Goal: Information Seeking & Learning: Learn about a topic

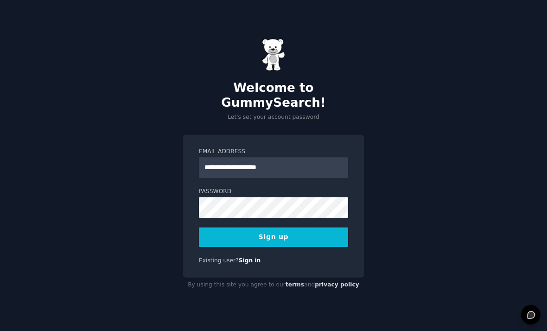
type input "**********"
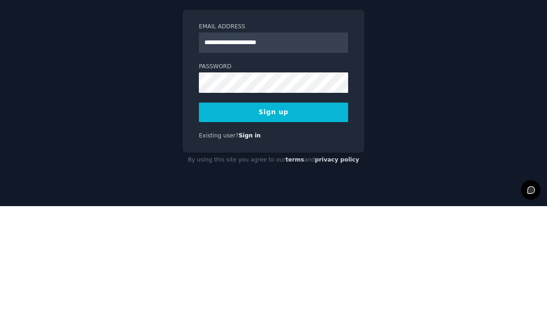
click at [290, 135] on div "**********" at bounding box center [274, 206] width 182 height 143
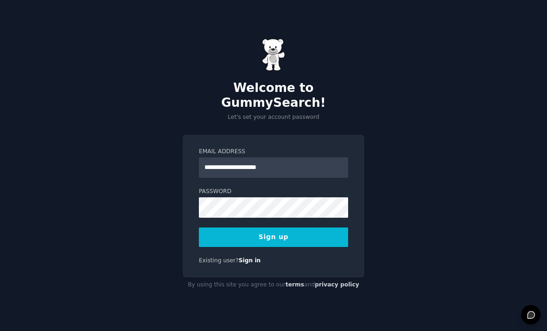
click at [277, 227] on button "Sign up" at bounding box center [273, 236] width 149 height 19
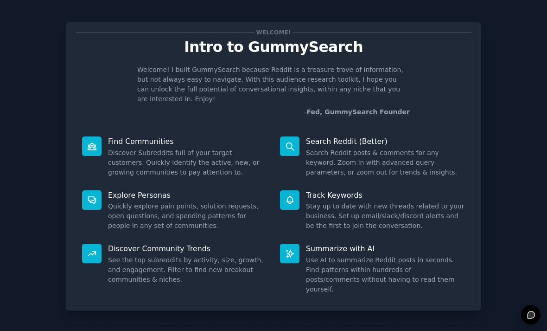
scroll to position [3, 0]
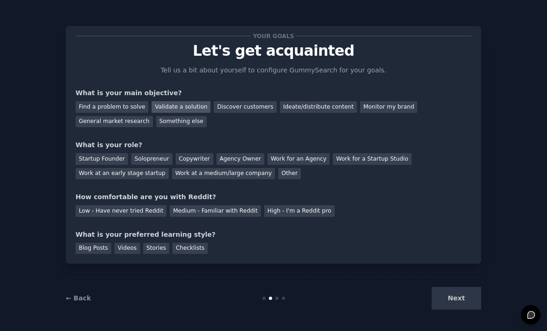
click at [187, 107] on div "Validate a solution" at bounding box center [181, 107] width 59 height 12
click at [135, 105] on div "Find a problem to solve" at bounding box center [112, 107] width 73 height 12
click at [172, 110] on div "Validate a solution" at bounding box center [181, 107] width 59 height 12
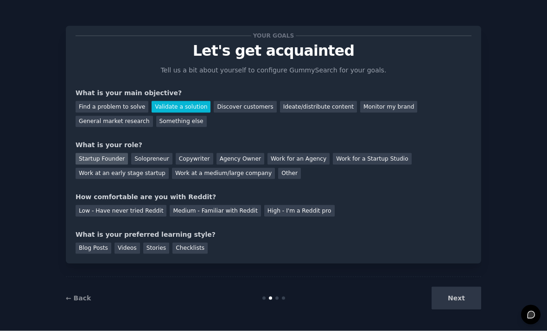
click at [120, 153] on div "Startup Founder" at bounding box center [102, 159] width 52 height 12
click at [137, 153] on div "Solopreneur" at bounding box center [151, 159] width 41 height 12
click at [111, 153] on div "Startup Founder" at bounding box center [102, 159] width 52 height 12
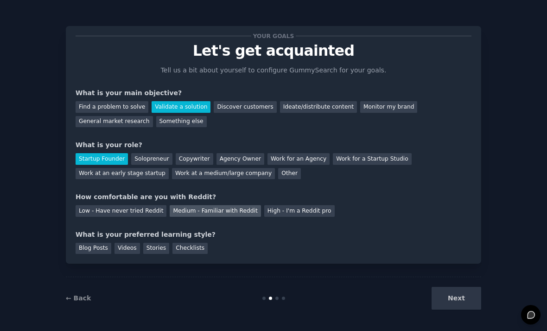
click at [181, 205] on div "Medium - Familiar with Reddit" at bounding box center [215, 211] width 91 height 12
click at [136, 243] on div "Videos" at bounding box center [128, 249] width 26 height 12
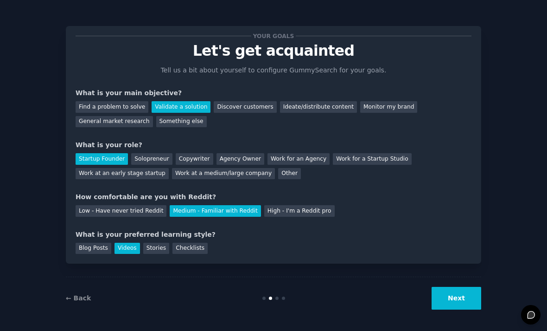
click at [449, 300] on button "Next" at bounding box center [457, 298] width 50 height 23
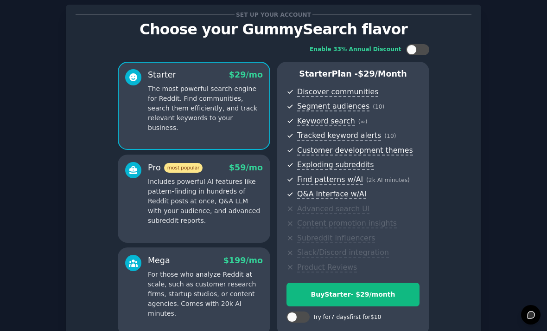
scroll to position [21, 0]
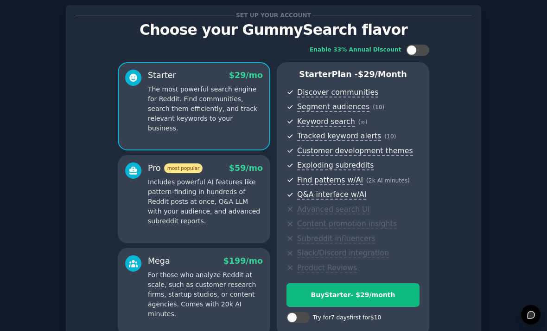
click at [200, 177] on p "Includes powerful AI features like pattern-finding in hundreds of Reddit posts …" at bounding box center [205, 201] width 115 height 49
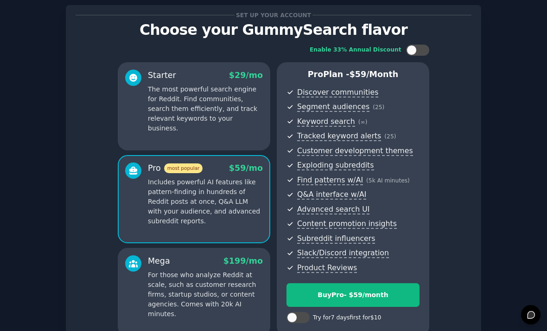
click at [199, 270] on p "For those who analyze Reddit at scale, such as customer research firms, startup…" at bounding box center [205, 294] width 115 height 49
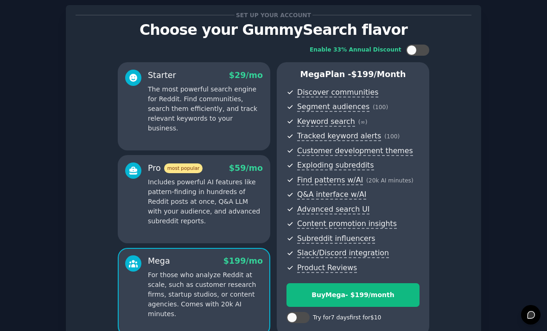
click at [194, 190] on p "Includes powerful AI features like pattern-finding in hundreds of Reddit posts …" at bounding box center [205, 201] width 115 height 49
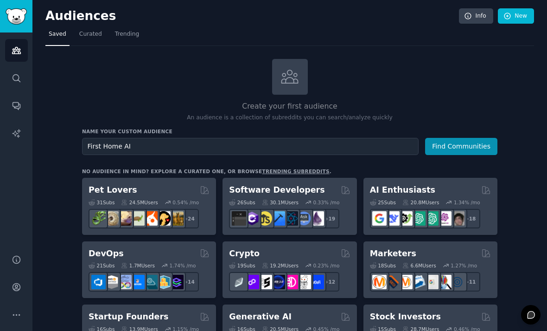
click at [88, 138] on input "First Home AI" at bounding box center [250, 146] width 337 height 17
click at [310, 138] on input "TexasFirst Home AI" at bounding box center [250, 146] width 337 height 17
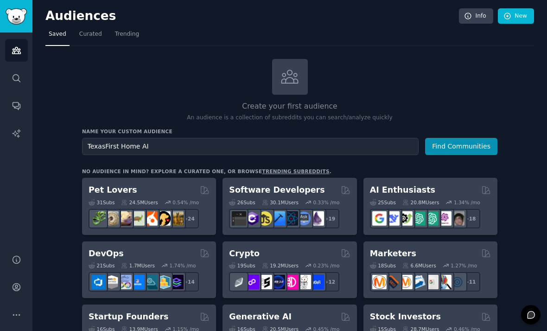
click at [310, 138] on input "TexasFirst Home AI" at bounding box center [250, 146] width 337 height 17
type input "T"
drag, startPoint x: 134, startPoint y: 115, endPoint x: 18, endPoint y: 93, distance: 117.6
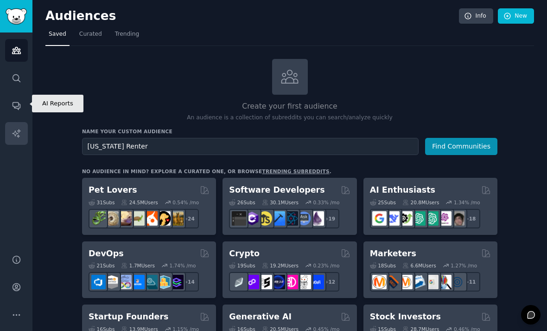
click at [18, 93] on div "AI Reports Audiences Search Conversations AI Reports Help Account More Audience…" at bounding box center [273, 165] width 547 height 331
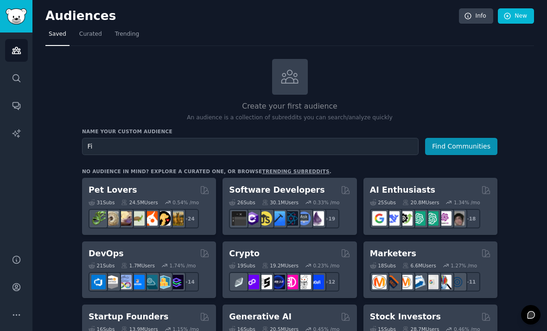
type input "F"
type input "[US_STATE] First Home Buyers"
click at [457, 138] on button "Find Communities" at bounding box center [461, 146] width 72 height 17
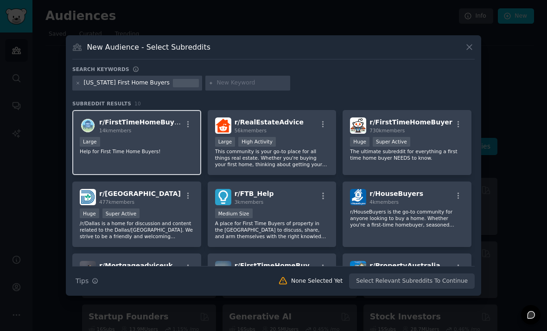
click at [167, 148] on div "Large" at bounding box center [137, 143] width 114 height 12
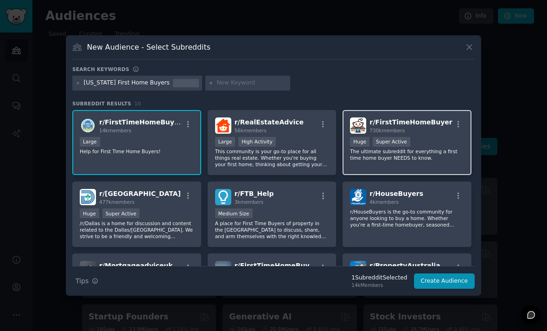
click at [458, 161] on p "The ultimate subreddit for everything a first time home buyer NEEDS to know." at bounding box center [407, 154] width 114 height 13
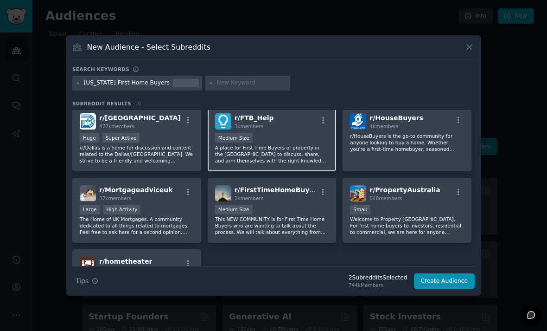
scroll to position [76, 0]
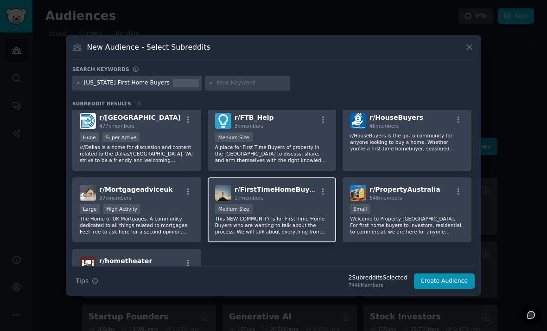
click at [284, 216] on div "Medium Size" at bounding box center [272, 210] width 114 height 12
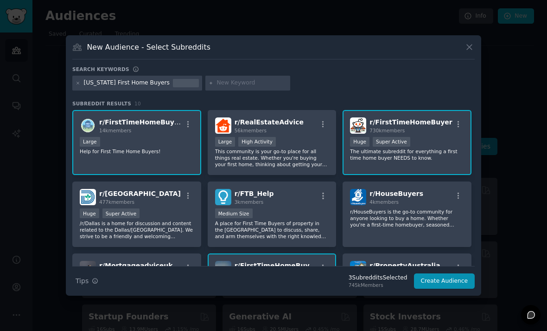
scroll to position [0, 0]
click at [291, 175] on div "r/ RealEstateAdvice 56k members >= 80th percentile for submissions / day Large …" at bounding box center [272, 142] width 129 height 65
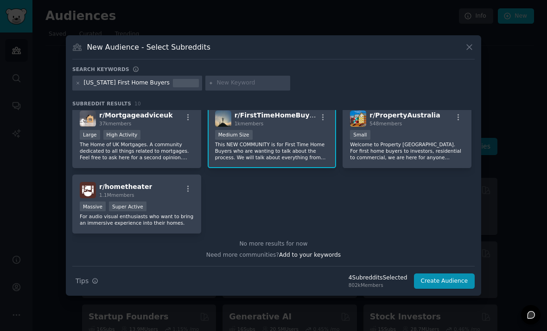
scroll to position [150, 0]
click at [432, 289] on button "Create Audience" at bounding box center [444, 281] width 61 height 16
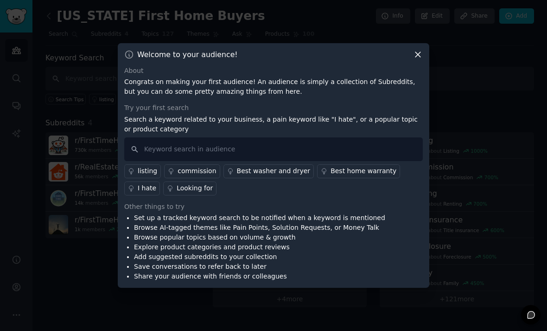
scroll to position [10, 0]
click at [362, 157] on input "text" at bounding box center [273, 149] width 299 height 24
paste input "transition renting to owning [US_STATE] problems"
type input "transition renting to owning [US_STATE] problems"
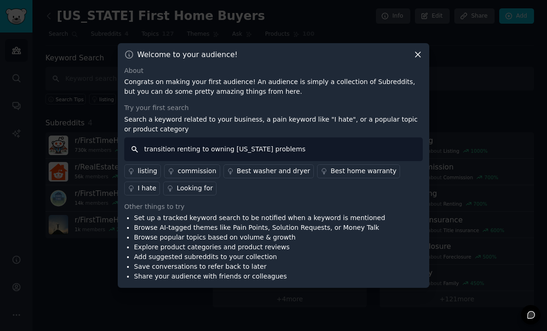
click at [134, 137] on input "transition renting to owning [US_STATE] problems" at bounding box center [273, 149] width 299 height 24
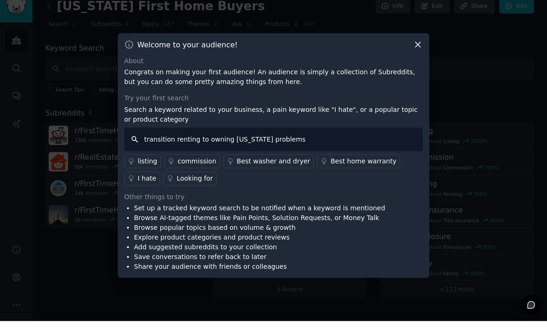
click at [306, 137] on input "transition renting to owning [US_STATE] problems" at bounding box center [273, 149] width 299 height 24
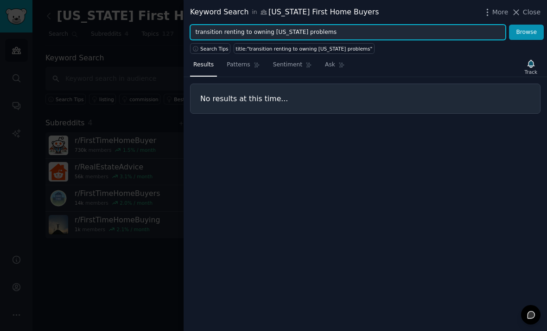
drag, startPoint x: 222, startPoint y: 34, endPoint x: 174, endPoint y: 35, distance: 47.3
click at [174, 35] on div "Keyword Search in [US_STATE] First Home Buyers More Close transition renting to…" at bounding box center [273, 165] width 547 height 331
click at [527, 32] on button "Browse" at bounding box center [526, 33] width 35 height 16
drag, startPoint x: 243, startPoint y: 31, endPoint x: 302, endPoint y: 36, distance: 59.6
click at [302, 36] on input "renting to owning [US_STATE] problems" at bounding box center [348, 33] width 316 height 16
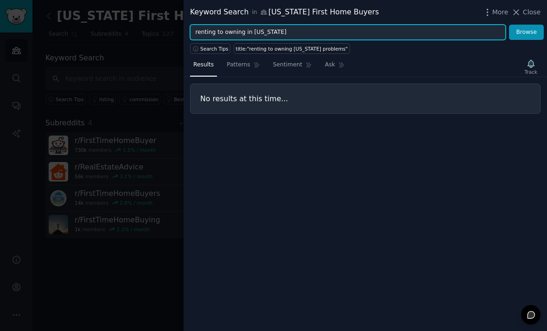
click at [527, 32] on button "Browse" at bounding box center [526, 33] width 35 height 16
type input "r"
click at [527, 32] on button "Browse" at bounding box center [526, 33] width 35 height 16
click at [239, 32] on input "First home buying struggles" at bounding box center [348, 33] width 316 height 16
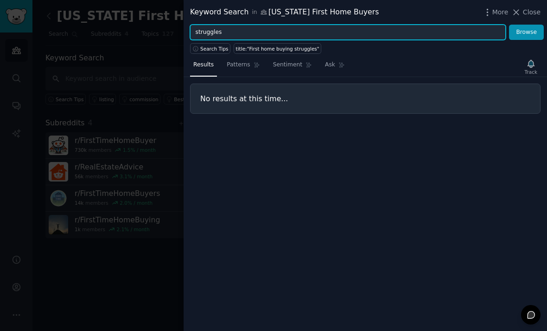
click at [527, 32] on button "Browse" at bounding box center [526, 33] width 35 height 16
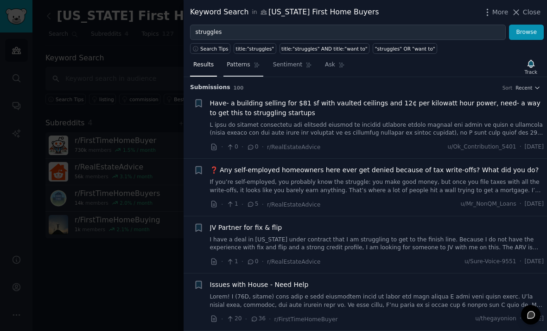
click at [236, 64] on span "Patterns" at bounding box center [238, 65] width 23 height 8
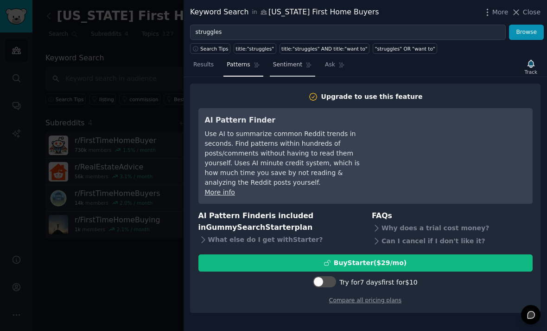
click at [287, 69] on span "Sentiment" at bounding box center [287, 65] width 29 height 8
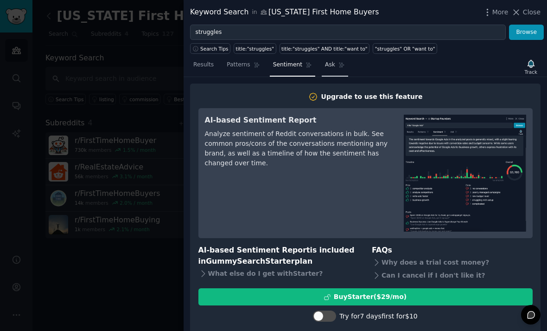
click at [328, 62] on span "Ask" at bounding box center [330, 65] width 10 height 8
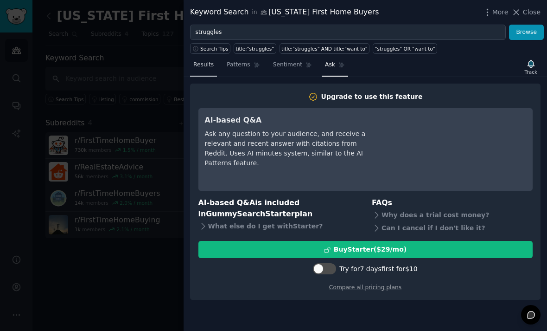
click at [204, 61] on span "Results" at bounding box center [203, 65] width 20 height 8
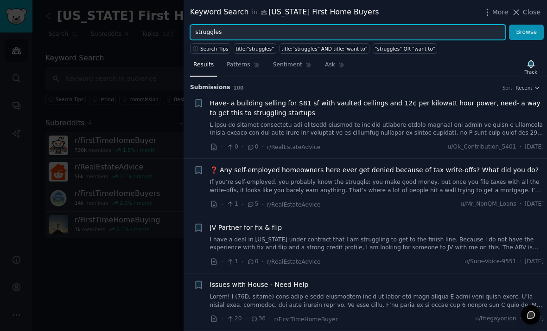
click at [196, 35] on input "struggles" at bounding box center [348, 33] width 316 height 16
type input "Buying struggles"
click at [527, 32] on button "Browse" at bounding box center [526, 33] width 35 height 16
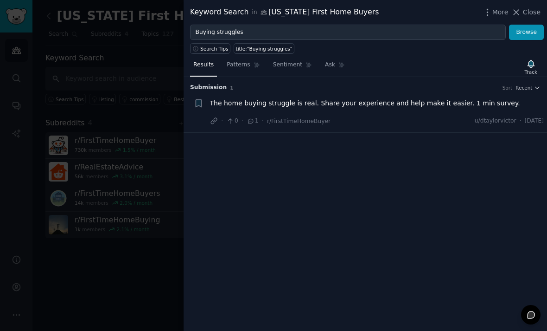
click at [369, 113] on div "The home buying struggle is real. Share your experience and help make it easier…" at bounding box center [377, 112] width 334 height 28
click at [418, 105] on span "The home buying struggle is real. Share your experience and help make it easier…" at bounding box center [365, 103] width 310 height 10
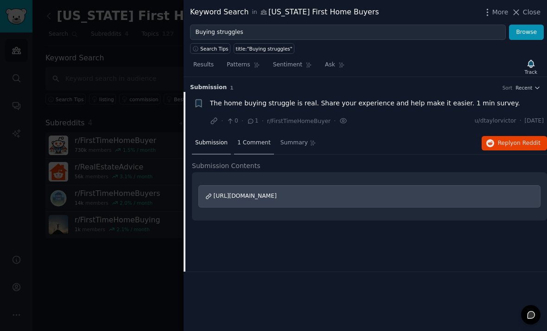
click at [262, 144] on span "1 Comment" at bounding box center [253, 143] width 33 height 8
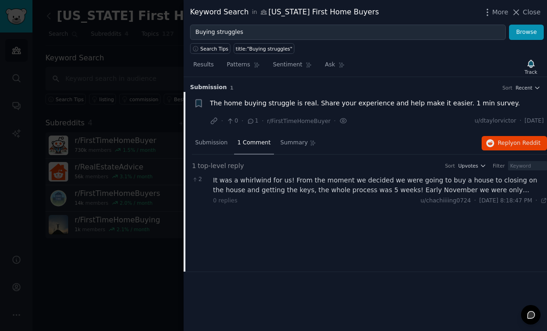
click at [300, 191] on div "It was a whirlwind for us! From the moment we decided we were going to buy a ho…" at bounding box center [380, 184] width 334 height 19
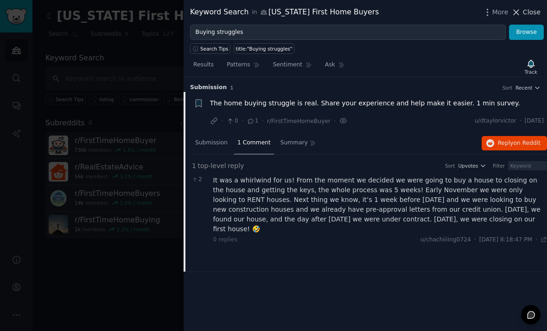
click at [532, 16] on span "Close" at bounding box center [532, 12] width 18 height 10
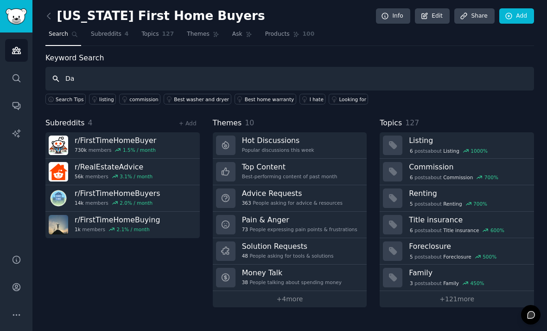
type input "D"
click at [187, 120] on link "+ Add" at bounding box center [188, 123] width 18 height 6
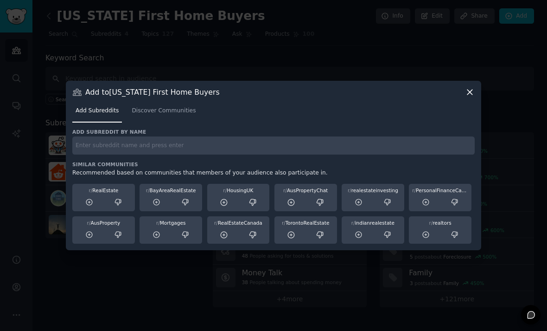
click at [136, 154] on input "text" at bounding box center [273, 145] width 403 height 18
type input "Austin Homes"
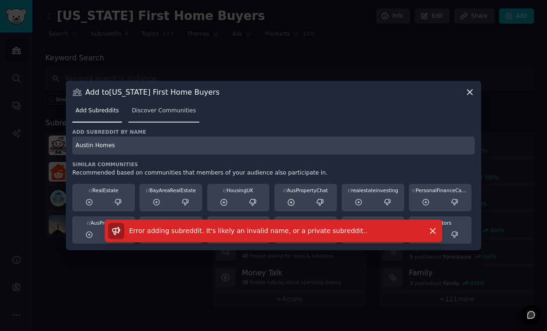
click at [143, 115] on span "Discover Communities" at bounding box center [164, 111] width 64 height 8
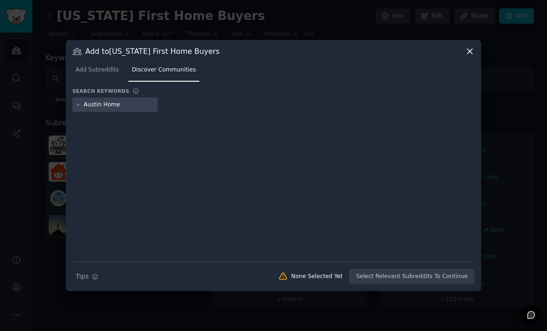
type input "Austin Homes"
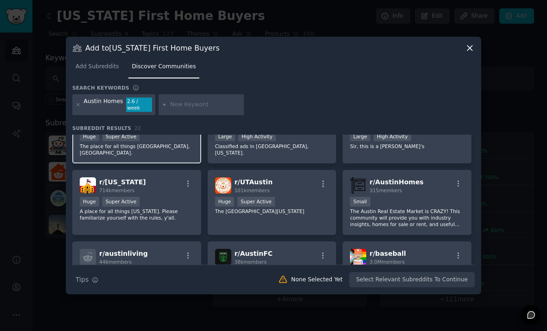
scroll to position [35, 0]
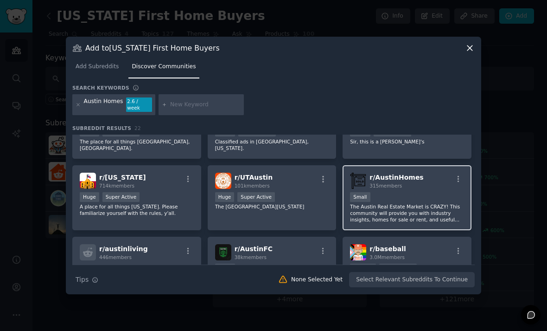
click at [427, 202] on div "Small" at bounding box center [407, 198] width 114 height 12
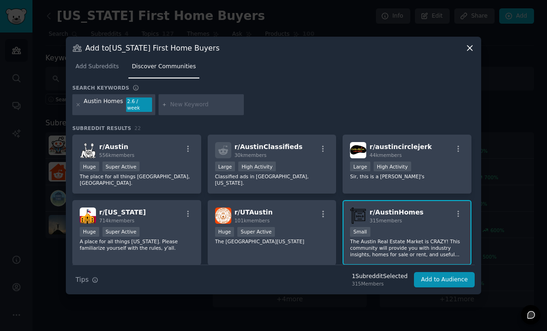
scroll to position [0, 0]
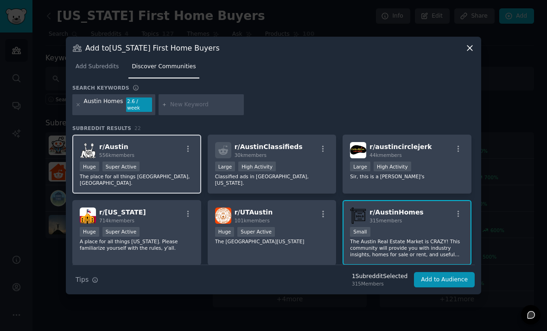
click at [161, 173] on div ">= 95th percentile for submissions / day Huge Super Active" at bounding box center [137, 167] width 114 height 12
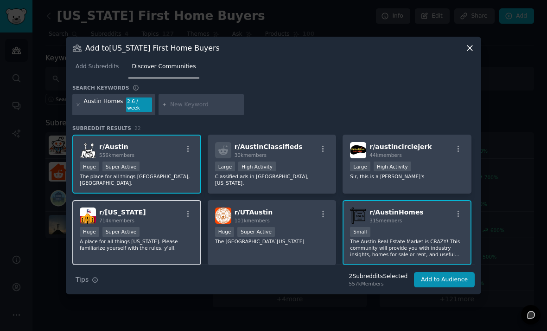
click at [163, 221] on div "r/ [US_STATE] 714k members" at bounding box center [137, 215] width 114 height 16
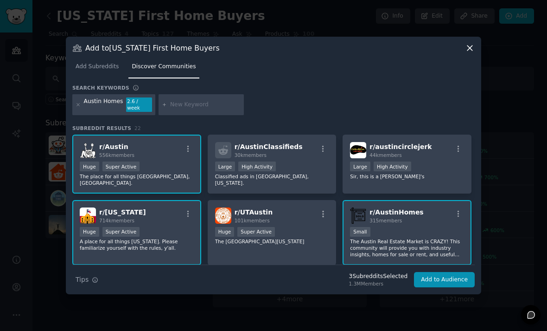
click at [441, 286] on button "Add to Audience" at bounding box center [444, 280] width 61 height 16
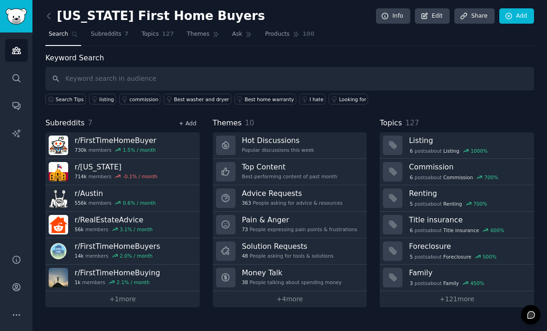
click at [191, 120] on link "+ Add" at bounding box center [188, 123] width 18 height 6
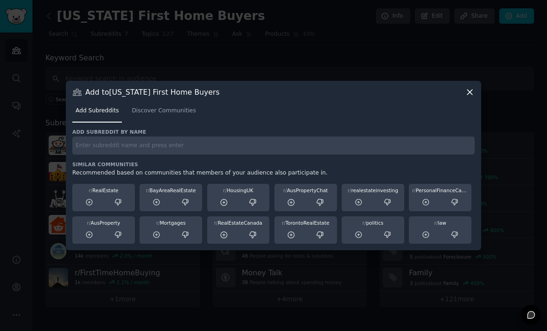
click at [153, 169] on div "Add subreddit by name Similar Communities Recommended based on communities that…" at bounding box center [273, 185] width 403 height 115
click at [155, 154] on input "text" at bounding box center [273, 145] width 403 height 18
click at [166, 115] on span "Discover Communities" at bounding box center [164, 111] width 64 height 8
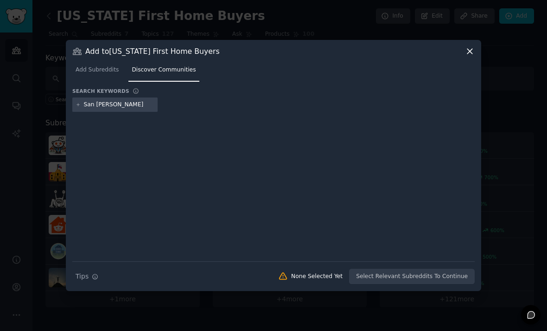
type input "San Antonio Home"
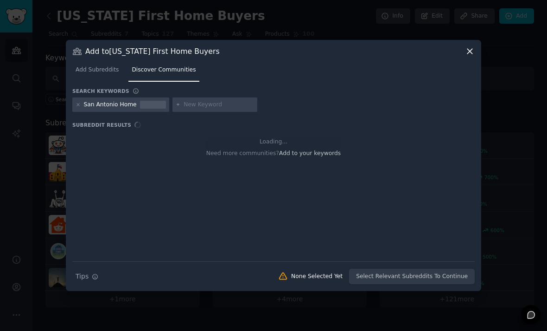
click at [149, 109] on div at bounding box center [153, 105] width 26 height 8
click at [127, 109] on div "San Antonio Home" at bounding box center [110, 105] width 53 height 8
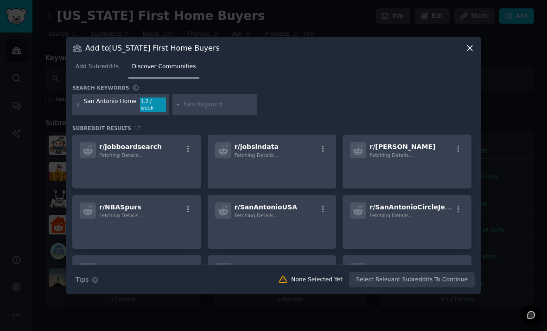
click at [133, 112] on div "San Antonio Home" at bounding box center [110, 104] width 53 height 15
click at [132, 115] on div "San Antonio Home 1.2 / week" at bounding box center [120, 104] width 97 height 21
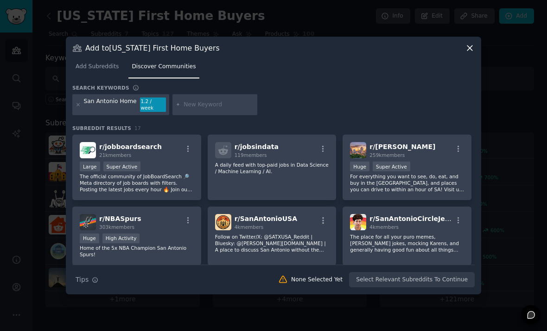
click at [82, 115] on div "San Antonio Home 1.2 / week" at bounding box center [120, 104] width 97 height 21
click at [78, 107] on icon at bounding box center [78, 104] width 5 height 5
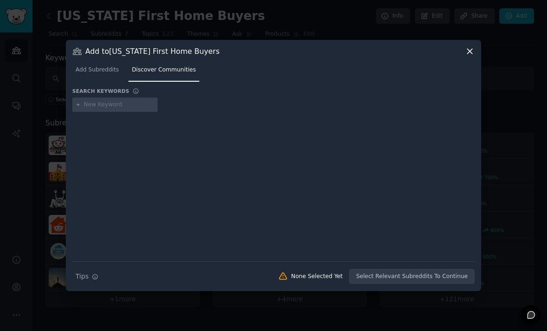
click at [112, 97] on div "Search keywords" at bounding box center [273, 93] width 403 height 10
click at [114, 109] on input "text" at bounding box center [119, 105] width 71 height 8
type input "San Antonio Homes"
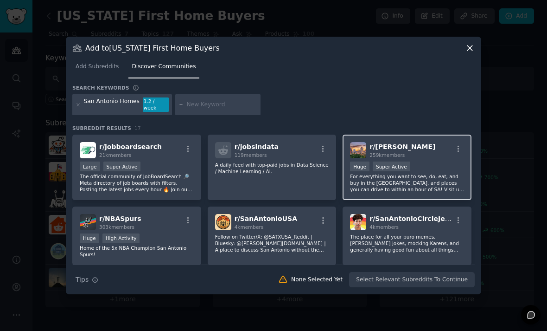
click at [413, 200] on div "r/ [PERSON_NAME] 259k members Huge Super Active For everything you want to see,…" at bounding box center [407, 167] width 129 height 65
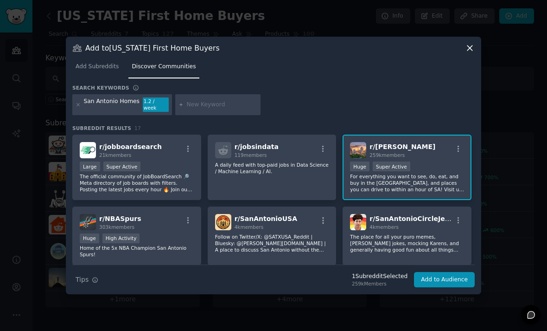
click at [432, 288] on button "Add to Audience" at bounding box center [444, 280] width 61 height 16
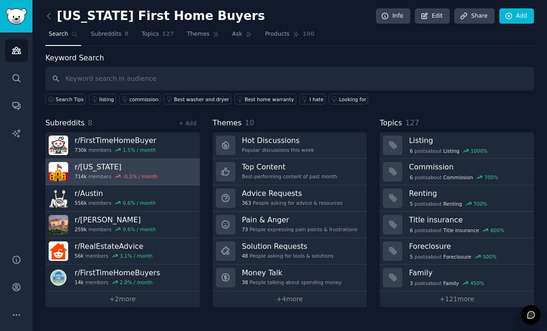
scroll to position [7, 0]
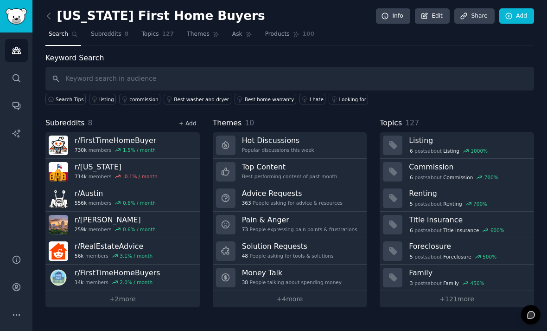
click at [192, 120] on link "+ Add" at bounding box center [188, 123] width 18 height 6
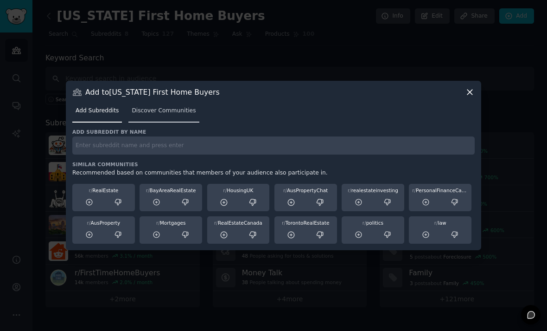
click at [166, 115] on span "Discover Communities" at bounding box center [164, 111] width 64 height 8
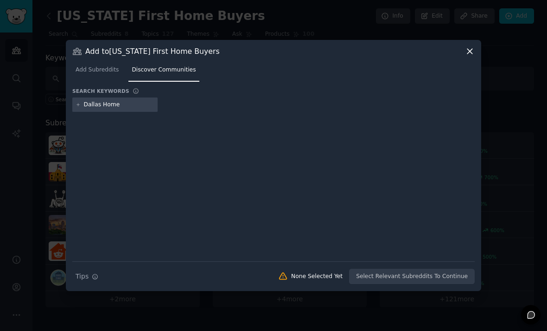
type input "Dallas Homes"
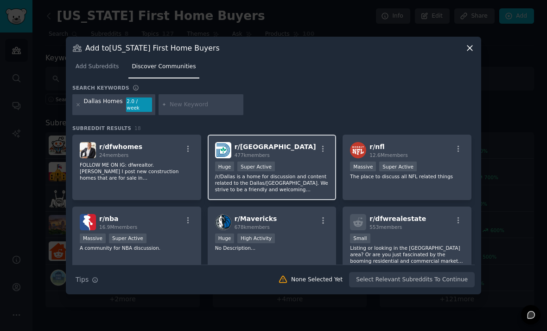
click at [304, 188] on p "/r/Dallas is a home for discussion and content related to the Dallas/[GEOGRAPHI…" at bounding box center [272, 182] width 114 height 19
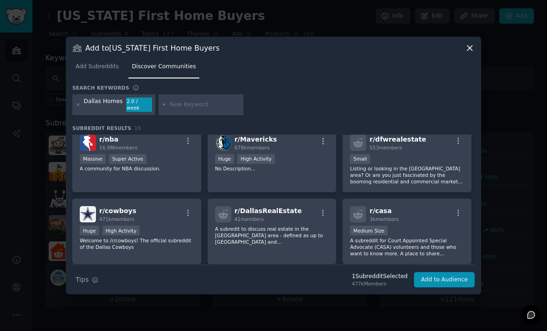
scroll to position [78, 0]
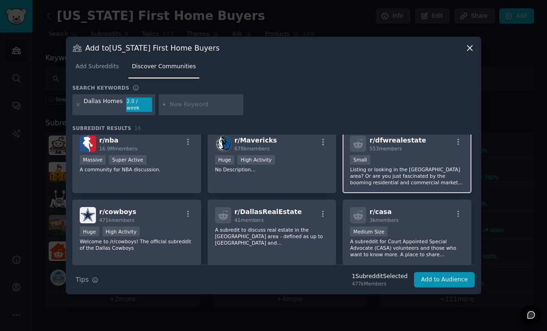
click at [410, 167] on div "Small" at bounding box center [407, 161] width 114 height 12
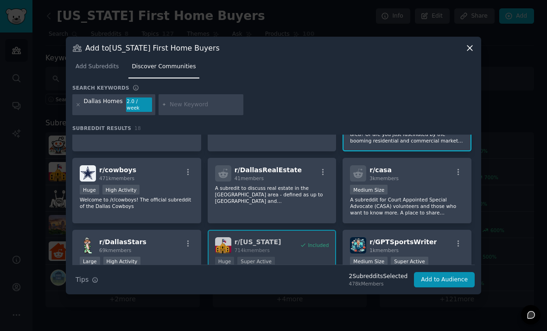
scroll to position [122, 0]
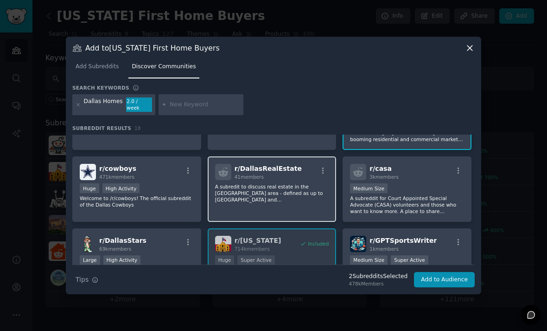
click at [307, 203] on p "A subredit to discuss real estate in the [GEOGRAPHIC_DATA] area - defined as up…" at bounding box center [272, 192] width 114 height 19
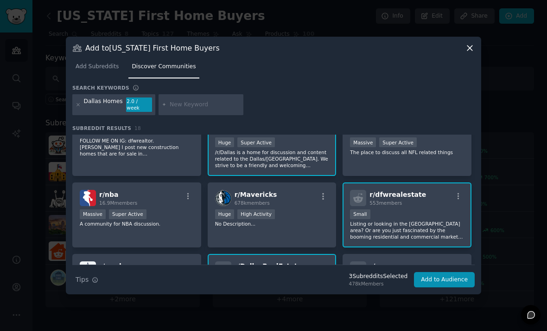
scroll to position [32, 0]
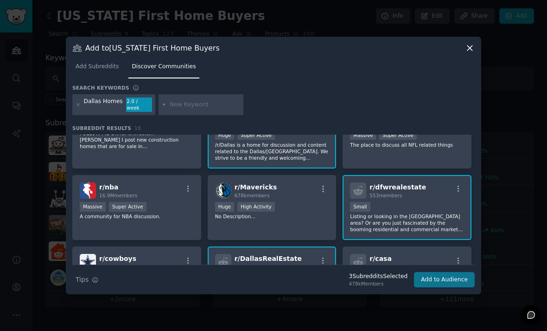
click at [439, 288] on button "Add to Audience" at bounding box center [444, 280] width 61 height 16
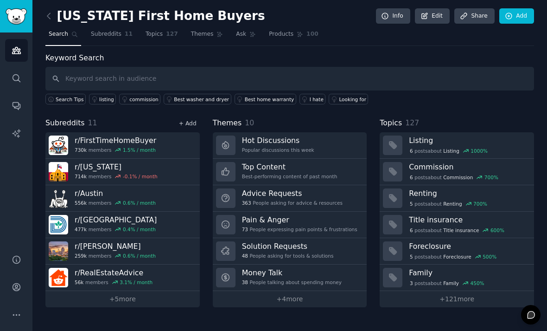
click at [181, 120] on link "+ Add" at bounding box center [188, 123] width 18 height 6
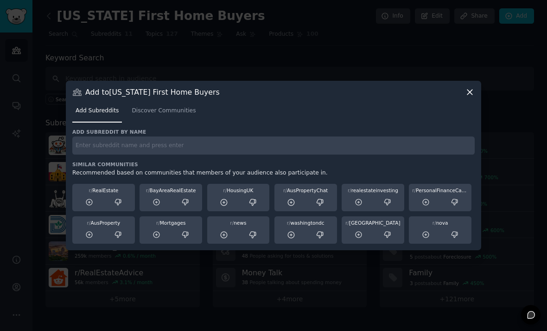
click at [168, 154] on input "text" at bounding box center [273, 145] width 403 height 18
type input "H"
click at [135, 115] on span "Discover Communities" at bounding box center [164, 111] width 64 height 8
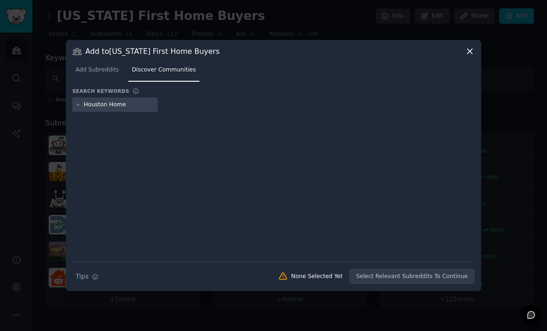
type input "Houston Homes"
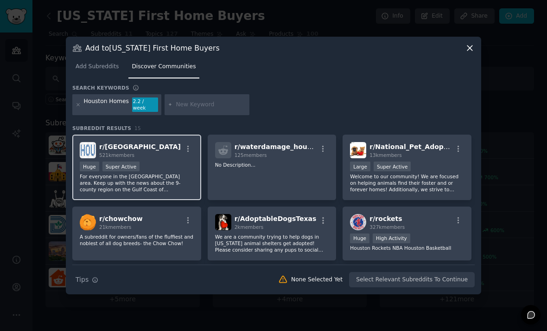
click at [160, 173] on div "Huge Super Active" at bounding box center [137, 167] width 114 height 12
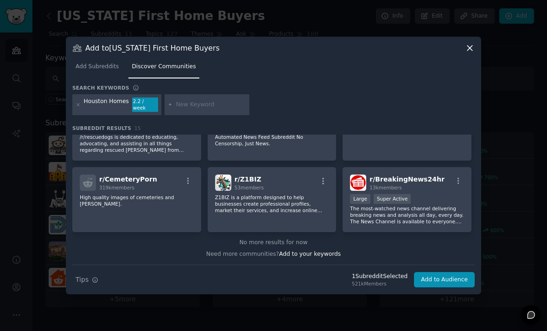
scroll to position [243, 0]
click at [437, 288] on button "Add to Audience" at bounding box center [444, 280] width 61 height 16
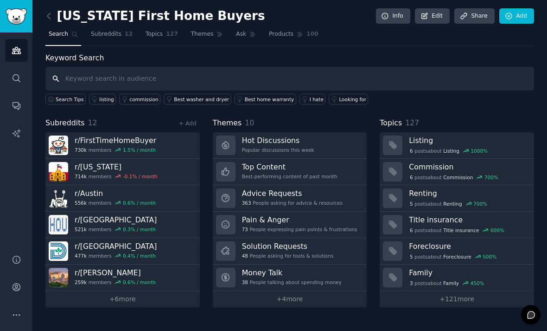
click at [160, 77] on input "text" at bounding box center [289, 79] width 489 height 24
type input "Home Purchase Pains"
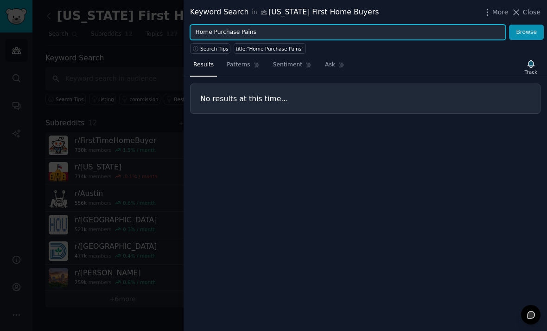
click at [243, 34] on input "Home Purchase Pains" at bounding box center [348, 33] width 316 height 16
click at [243, 32] on input "Home Purchase Pains" at bounding box center [348, 33] width 316 height 16
click at [527, 32] on button "Browse" at bounding box center [526, 33] width 35 height 16
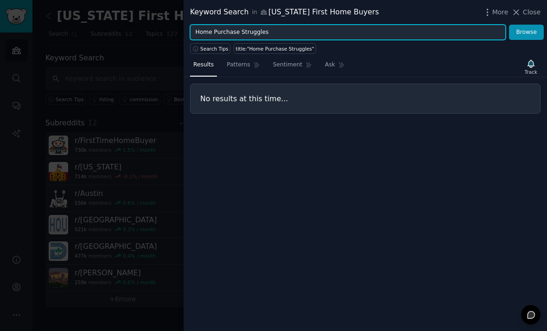
drag, startPoint x: 268, startPoint y: 29, endPoint x: 205, endPoint y: 25, distance: 63.2
click at [205, 25] on input "Home Purchase Struggles" at bounding box center [348, 33] width 316 height 16
click at [269, 27] on input "Home Purchase Struggles" at bounding box center [348, 33] width 316 height 16
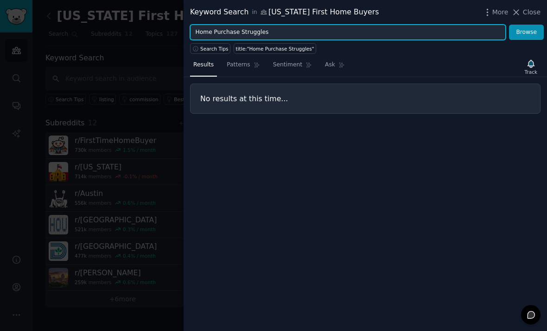
click at [269, 27] on input "Home Purchase Struggles" at bounding box center [348, 33] width 316 height 16
click at [527, 32] on button "Browse" at bounding box center [526, 33] width 35 height 16
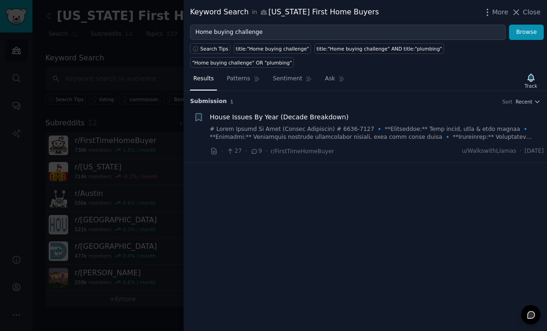
click at [296, 134] on link at bounding box center [377, 133] width 334 height 16
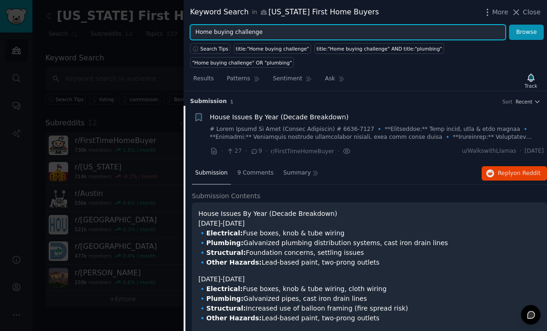
click at [247, 39] on input "Home buying challenge" at bounding box center [348, 33] width 316 height 16
click at [243, 33] on input "Home buying challenge" at bounding box center [348, 33] width 316 height 16
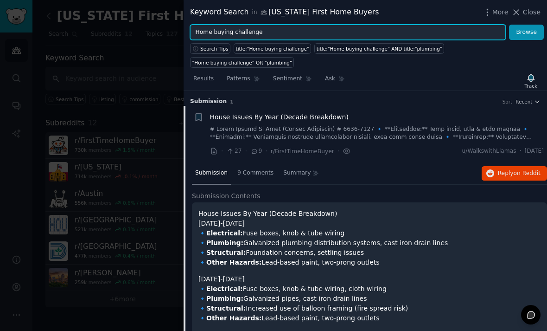
click at [243, 33] on input "Home buying challenge" at bounding box center [348, 33] width 316 height 16
type input "Rent-vs-Buy"
click at [527, 32] on button "Browse" at bounding box center [526, 33] width 35 height 16
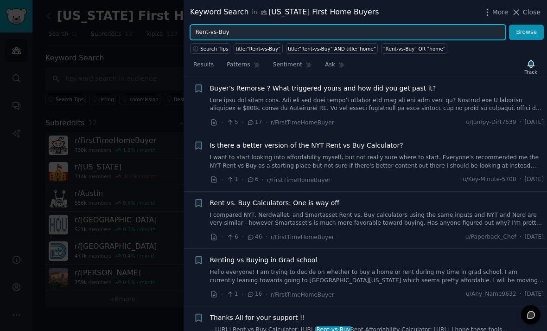
scroll to position [237, 0]
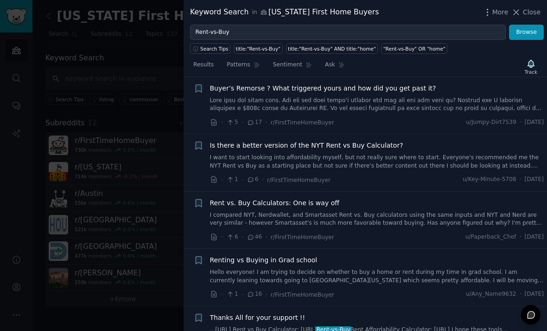
click at [353, 154] on link "I want to start looking into affordability myself, but not really sure where to…" at bounding box center [377, 162] width 334 height 16
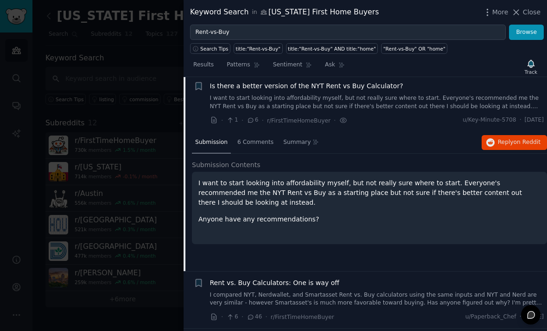
scroll to position [299, 0]
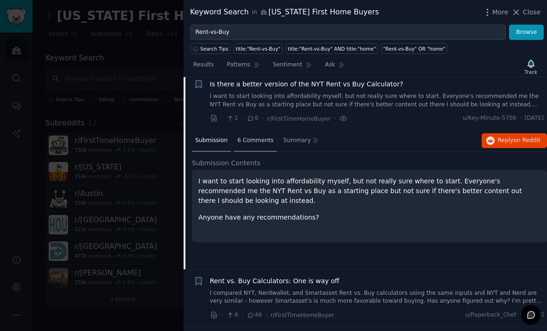
click at [259, 136] on span "6 Comments" at bounding box center [255, 140] width 36 height 8
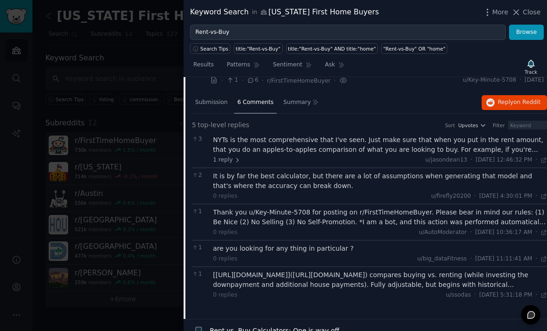
scroll to position [337, 0]
click at [367, 152] on div "NYTs is the most comprehensive that I've seen. Just make sure that when you put…" at bounding box center [380, 149] width 334 height 29
click at [368, 147] on div "NYTs is the most comprehensive that I've seen. Just make sure that when you put…" at bounding box center [380, 144] width 334 height 19
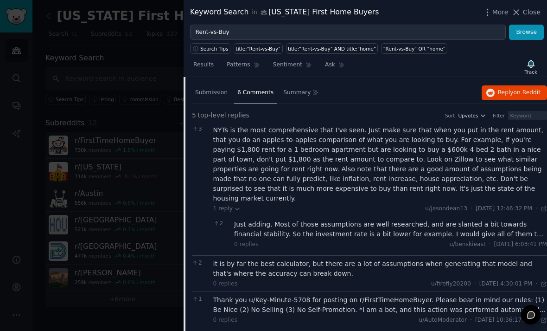
scroll to position [346, 0]
click at [344, 219] on div "Just adding. Most of those assumptions are well researched, and are slanted a b…" at bounding box center [390, 228] width 313 height 19
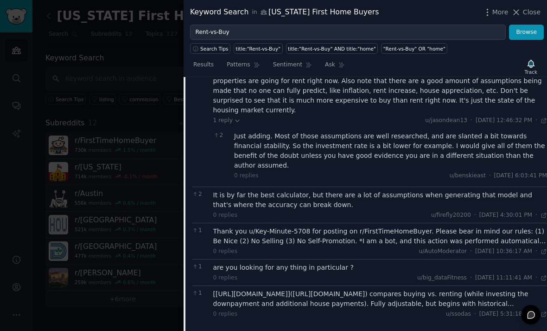
scroll to position [435, 0]
click at [330, 190] on div "It is by far the best calculator, but there are a lot of assumptions when gener…" at bounding box center [380, 199] width 334 height 19
click at [334, 190] on div "It is by far the best calculator, but there are a lot of assumptions when gener…" at bounding box center [380, 199] width 334 height 19
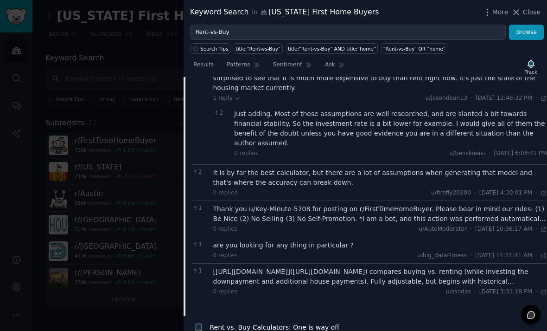
scroll to position [457, 0]
click at [385, 277] on div "5 top-level replies Sort Upvotes Filter 3 NYTs is the most comprehensive that I…" at bounding box center [369, 149] width 355 height 312
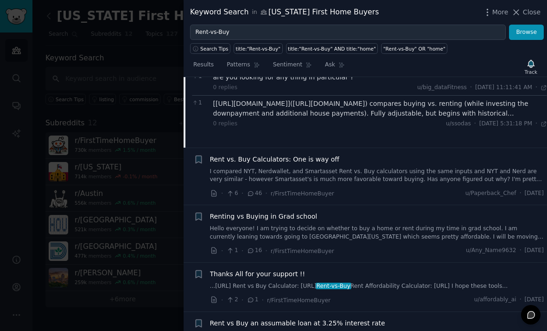
scroll to position [625, 0]
click at [474, 167] on link "I compared NYT, Nerdwallet, and Smartasset Rent vs. Buy calculators using the s…" at bounding box center [377, 175] width 334 height 16
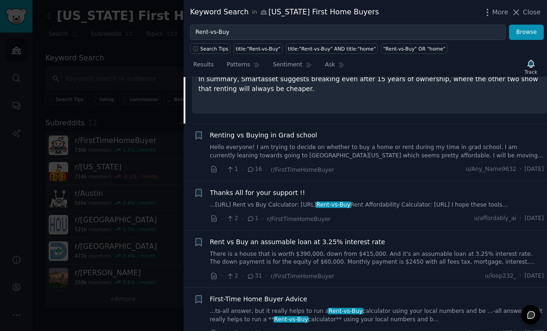
scroll to position [532, 0]
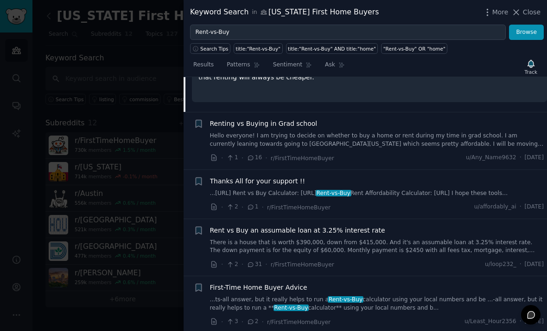
click at [415, 136] on div "Renting vs Buying in Grad school Hello everyone! I am trying to decide on wheth…" at bounding box center [377, 141] width 334 height 44
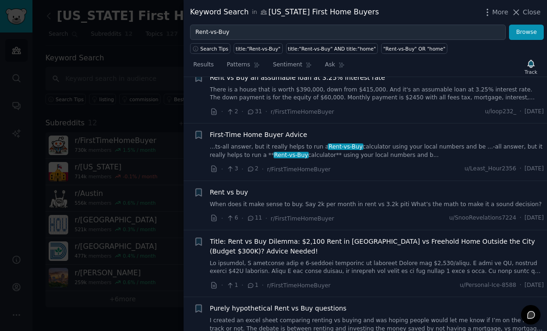
scroll to position [685, 0]
click at [377, 147] on link "...ts-all answer, but it really helps to run a Rent-vs-Buy calculator using you…" at bounding box center [377, 151] width 334 height 16
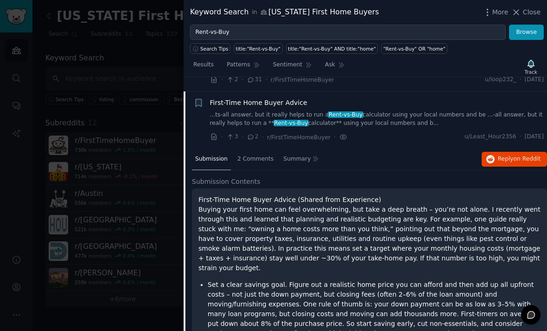
scroll to position [556, 0]
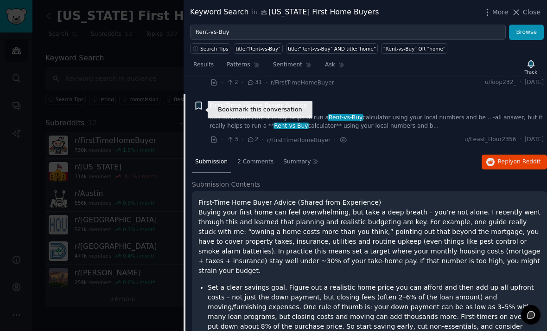
click at [200, 109] on icon "button" at bounding box center [199, 105] width 6 height 7
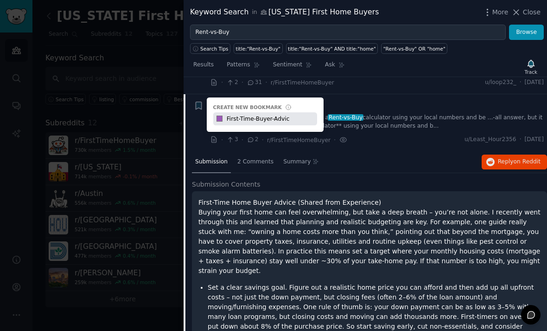
type input "First-Time-Buyer-Advice"
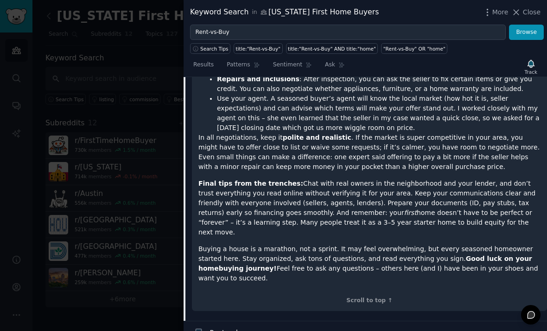
scroll to position [2311, 0]
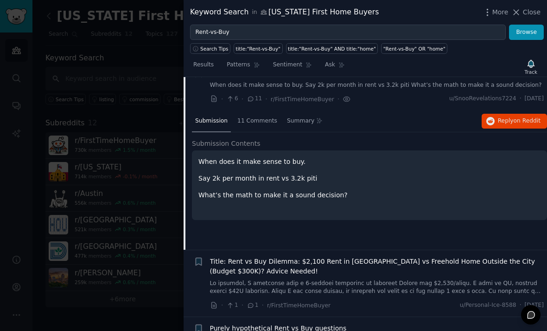
scroll to position [648, 0]
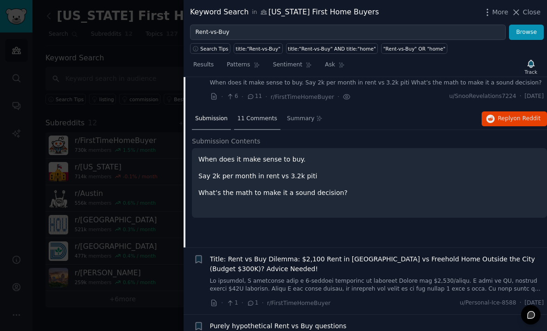
click at [258, 125] on div "11 Comments" at bounding box center [257, 119] width 46 height 22
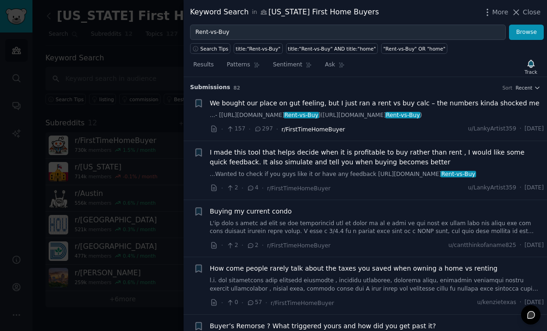
scroll to position [0, 0]
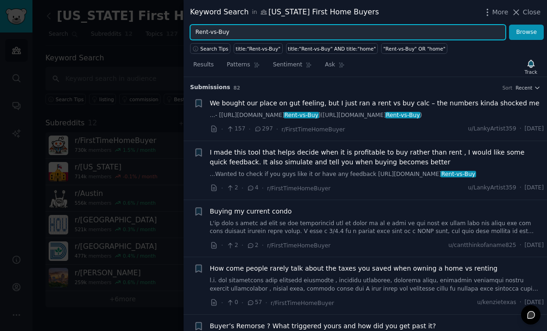
click at [230, 33] on input "Rent-vs-Buy" at bounding box center [348, 33] width 316 height 16
click at [527, 32] on button "Browse" at bounding box center [526, 33] width 35 height 16
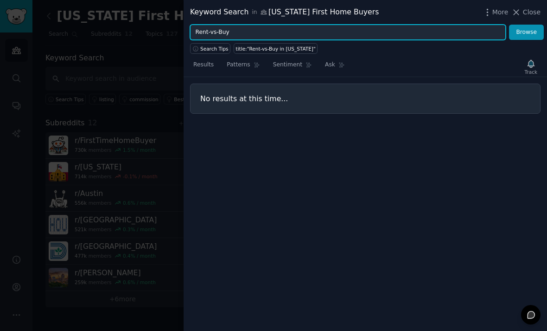
click at [196, 32] on input "Rent-vs-Buy" at bounding box center [348, 33] width 316 height 16
click at [527, 32] on button "Browse" at bounding box center [526, 33] width 35 height 16
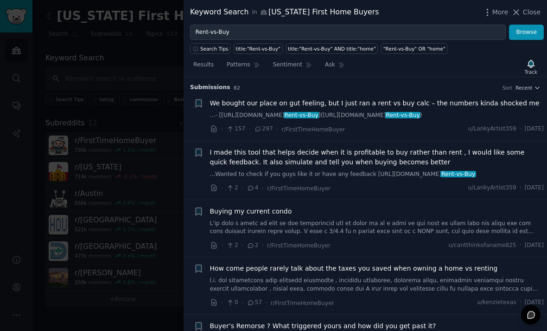
click at [403, 108] on div "We bought our place on gut feeling, but I just ran a rent vs buy calc – the num…" at bounding box center [377, 108] width 334 height 21
click at [393, 108] on div "We bought our place on gut feeling, but I just ran a rent vs buy calc – the num…" at bounding box center [377, 108] width 334 height 21
click at [291, 108] on div "We bought our place on gut feeling, but I just ran a rent vs buy calc – the num…" at bounding box center [377, 108] width 334 height 21
click at [284, 99] on span "We bought our place on gut feeling, but I just ran a rent vs buy calc – the num…" at bounding box center [375, 103] width 330 height 10
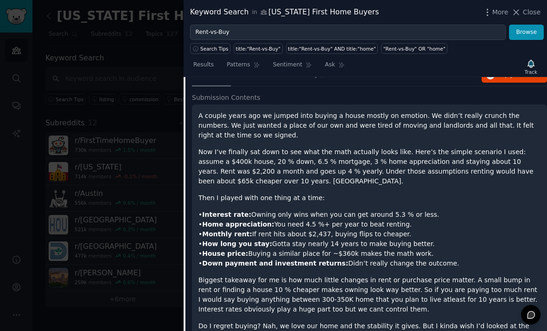
scroll to position [78, 0]
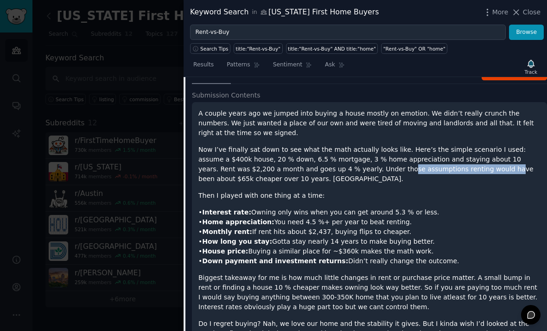
drag, startPoint x: 321, startPoint y: 170, endPoint x: 419, endPoint y: 169, distance: 97.9
click at [419, 169] on p "Now I’ve finally sat down to see what the math actually looks like. Here’s the …" at bounding box center [370, 164] width 342 height 39
click at [424, 154] on p "Now I’ve finally sat down to see what the math actually looks like. Here’s the …" at bounding box center [370, 164] width 342 height 39
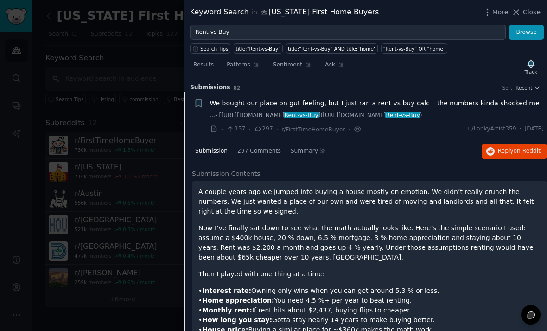
scroll to position [0, 0]
click at [201, 105] on icon "button" at bounding box center [199, 102] width 6 height 7
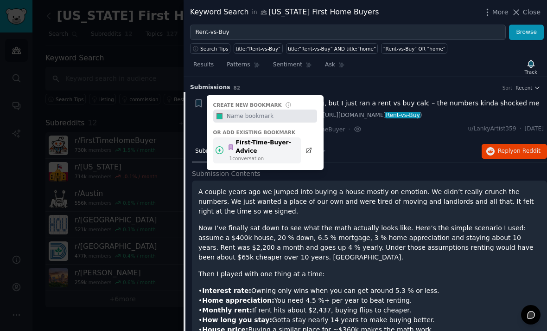
click at [253, 148] on div "First-Time-Buyer-Advice" at bounding box center [262, 147] width 68 height 16
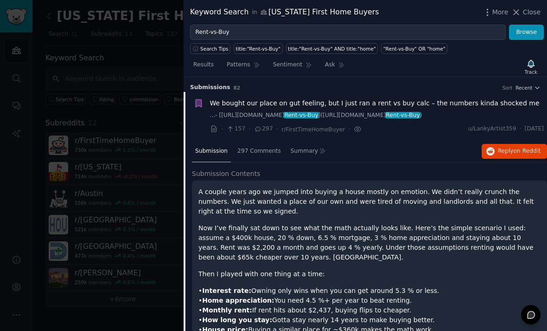
click at [386, 114] on link "...- [[URL][DOMAIN_NAME] Rent-vs-Buy ]([URL][DOMAIN_NAME] Rent-vs-Buy )" at bounding box center [377, 115] width 334 height 8
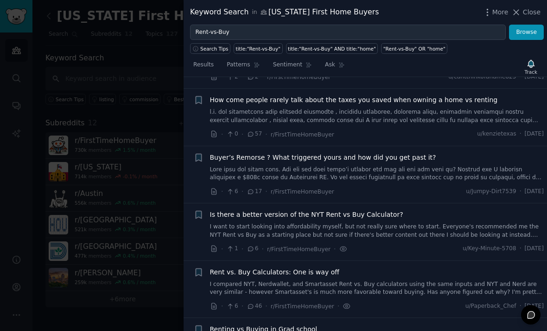
scroll to position [168, 0]
click at [352, 175] on link at bounding box center [377, 174] width 334 height 16
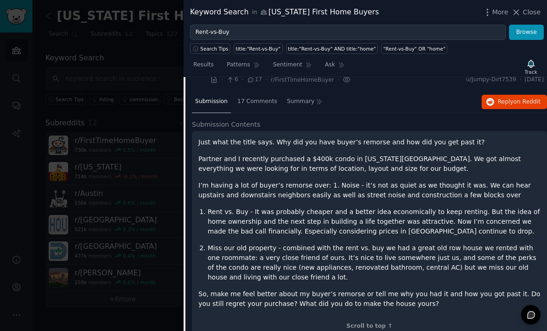
scroll to position [280, 0]
click at [250, 103] on span "17 Comments" at bounding box center [257, 101] width 40 height 8
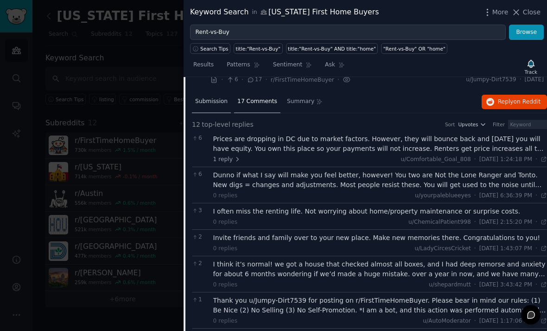
click at [198, 98] on span "Submission" at bounding box center [211, 101] width 32 height 8
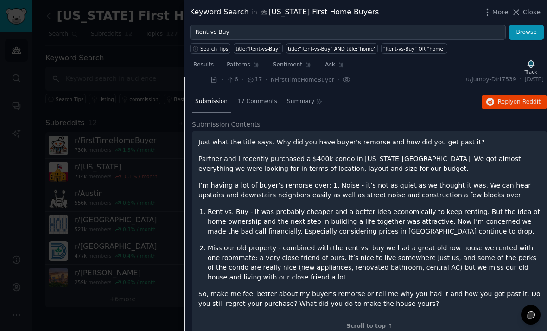
click at [269, 175] on div "Just what the title says. Why did you have buyer’s remorse and how did you get …" at bounding box center [370, 222] width 342 height 171
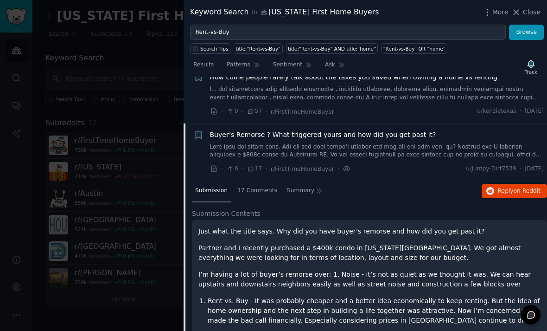
scroll to position [182, 0]
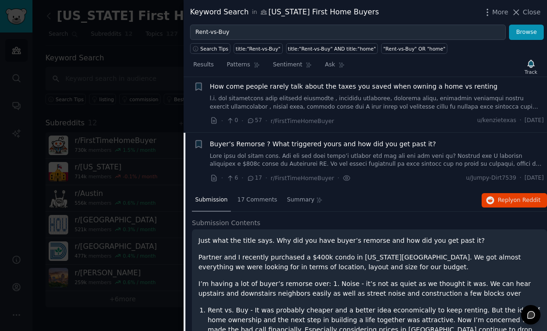
click at [287, 161] on link at bounding box center [377, 160] width 334 height 16
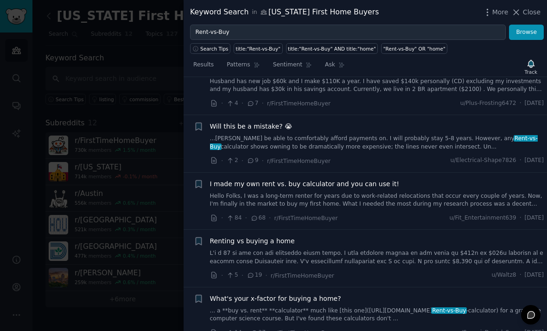
scroll to position [1052, 0]
click at [347, 142] on link "...[PERSON_NAME] be able to comfortably afford payments on. I will probably sta…" at bounding box center [377, 143] width 334 height 16
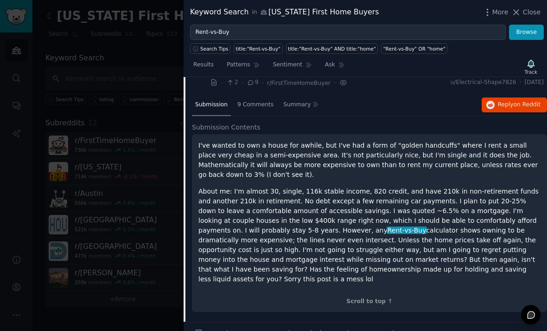
scroll to position [1129, 0]
click at [239, 105] on span "9 Comments" at bounding box center [255, 105] width 36 height 8
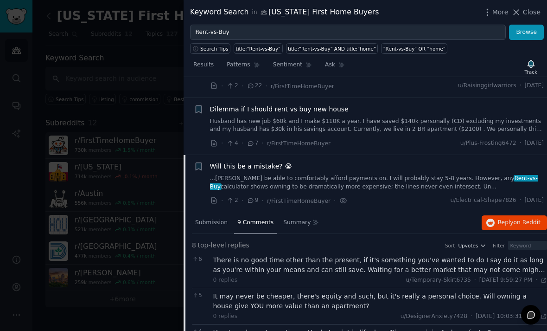
scroll to position [1007, 0]
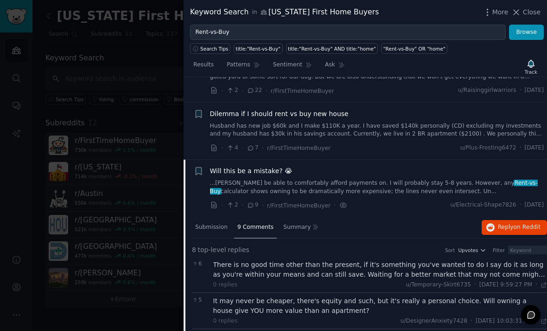
click at [286, 178] on div "Will this be a mistake? 😭 ...[PERSON_NAME] be able to comfortably afford paymen…" at bounding box center [377, 180] width 334 height 29
click at [312, 183] on link "...[PERSON_NAME] be able to comfortably afford payments on. I will probably sta…" at bounding box center [377, 187] width 334 height 16
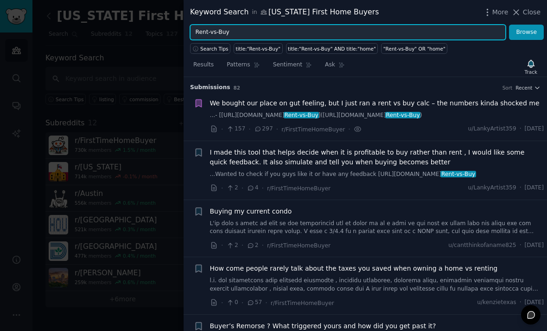
click at [229, 36] on input "Rent-vs-Buy" at bounding box center [348, 33] width 316 height 16
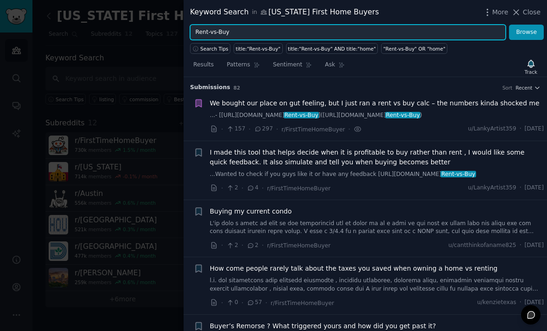
click at [229, 36] on input "Rent-vs-Buy" at bounding box center [348, 33] width 316 height 16
click at [232, 30] on input "Rent-vs-Buy" at bounding box center [348, 33] width 316 height 16
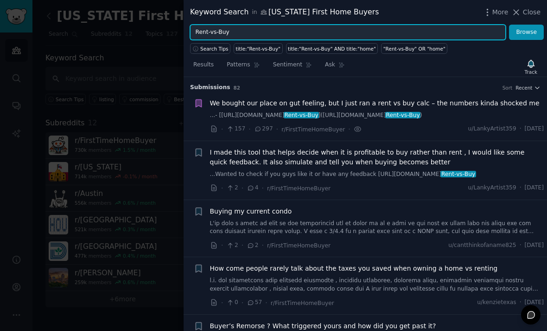
click at [232, 30] on input "Rent-vs-Buy" at bounding box center [348, 33] width 316 height 16
drag, startPoint x: 239, startPoint y: 30, endPoint x: 194, endPoint y: 27, distance: 45.1
click at [194, 27] on input "Rent-vs-Buy" at bounding box center [348, 33] width 316 height 16
click at [527, 32] on button "Browse" at bounding box center [526, 33] width 35 height 16
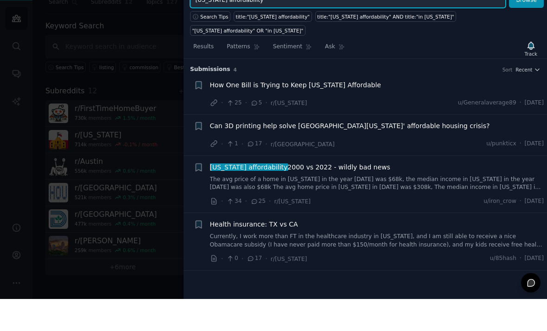
scroll to position [30, 0]
click at [351, 228] on div "· 34 · 25 · r/[US_STATE] u/iron_crow · [DATE]" at bounding box center [377, 233] width 334 height 10
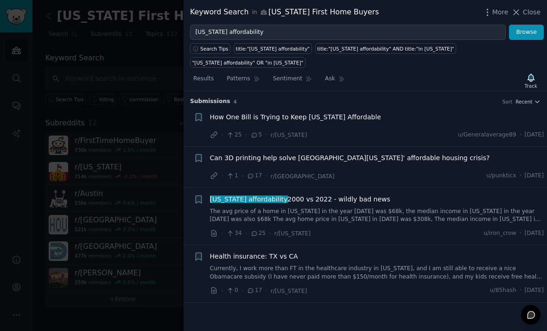
click at [327, 207] on link "The avg price of a home in [US_STATE] in the year [DATE] was $68k, the median i…" at bounding box center [377, 215] width 334 height 16
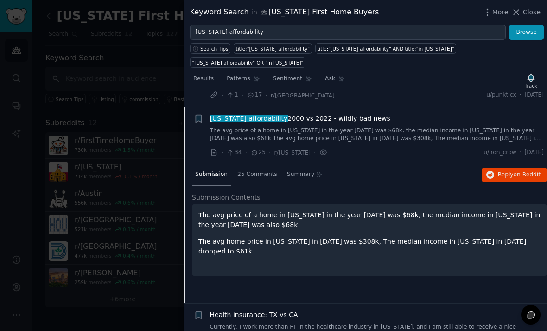
scroll to position [96, 0]
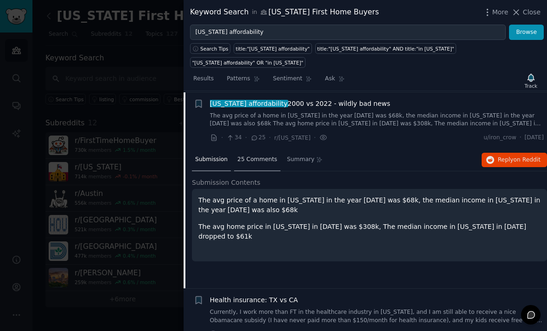
click at [253, 150] on div "25 Comments" at bounding box center [257, 160] width 46 height 22
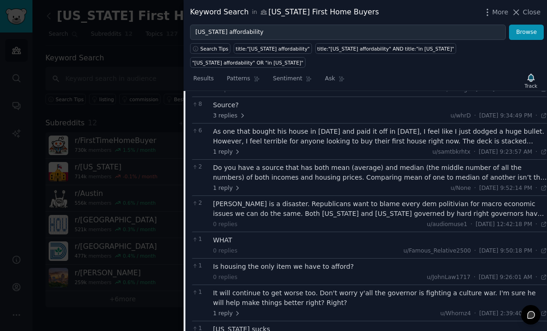
scroll to position [224, 0]
click at [339, 127] on div "As one that bought his house in [DATE] and paid it off in [DATE], I feel like I…" at bounding box center [380, 136] width 334 height 19
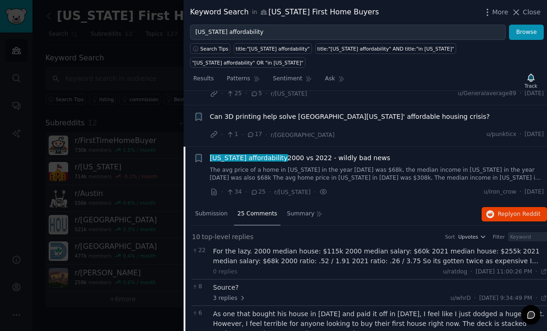
scroll to position [32, 0]
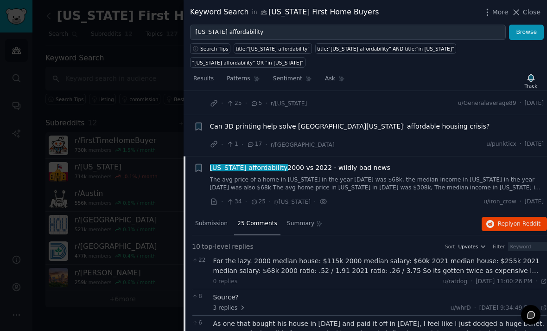
click at [348, 176] on link "The avg price of a home in [US_STATE] in the year [DATE] was $68k, the median i…" at bounding box center [377, 184] width 334 height 16
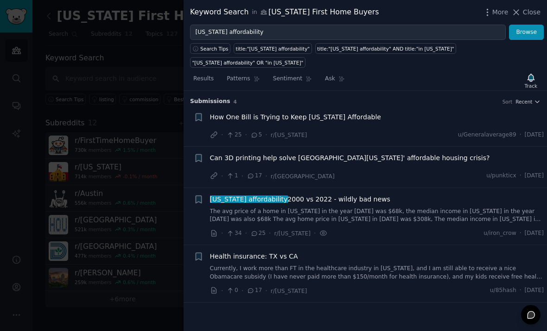
click at [346, 153] on div "Can 3D printing help solve [GEOGRAPHIC_DATA][US_STATE]' affordable housing cris…" at bounding box center [377, 167] width 334 height 28
click at [346, 153] on span "Can 3D printing help solve [GEOGRAPHIC_DATA][US_STATE]' affordable housing cris…" at bounding box center [350, 158] width 280 height 10
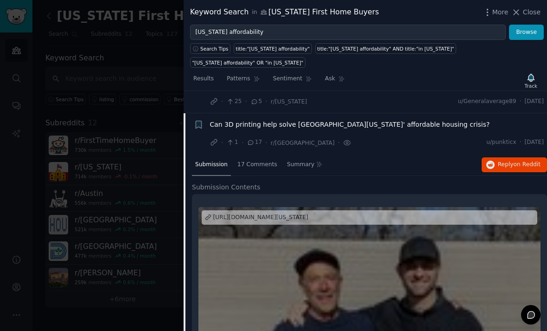
scroll to position [28, 0]
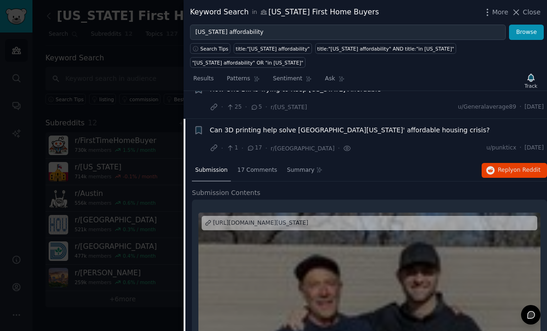
click at [347, 128] on div "Can 3D printing help solve [GEOGRAPHIC_DATA][US_STATE]' affordable housing cris…" at bounding box center [377, 139] width 334 height 28
click at [344, 125] on span "Can 3D printing help solve [GEOGRAPHIC_DATA][US_STATE]' affordable housing cris…" at bounding box center [350, 130] width 280 height 10
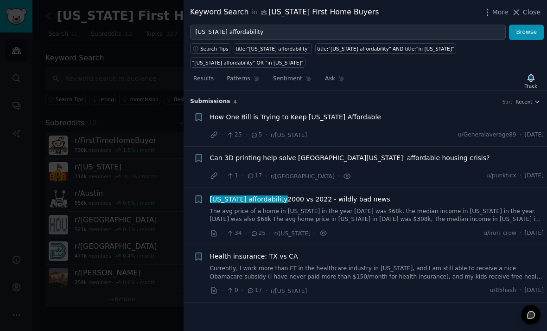
click at [341, 112] on div "How One Bill is Trying to Keep [US_STATE] Affordable" at bounding box center [377, 118] width 334 height 13
click at [335, 112] on span "How One Bill is Trying to Keep [US_STATE] Affordable" at bounding box center [295, 117] width 171 height 10
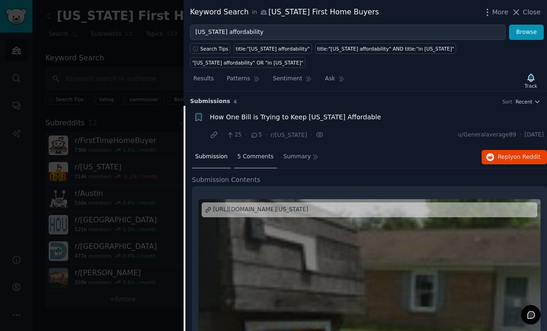
click at [253, 147] on div "5 Comments" at bounding box center [255, 157] width 43 height 22
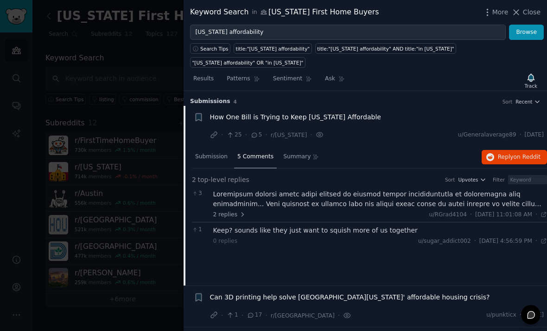
click at [374, 189] on div at bounding box center [380, 198] width 334 height 19
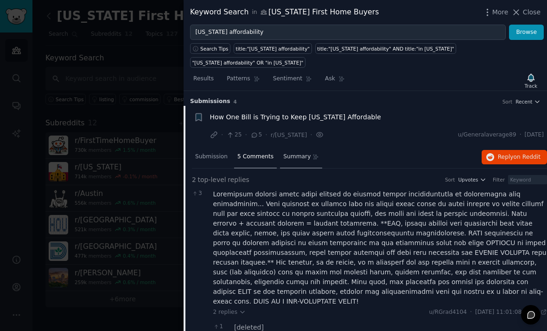
click at [298, 147] on div "Summary" at bounding box center [301, 157] width 42 height 22
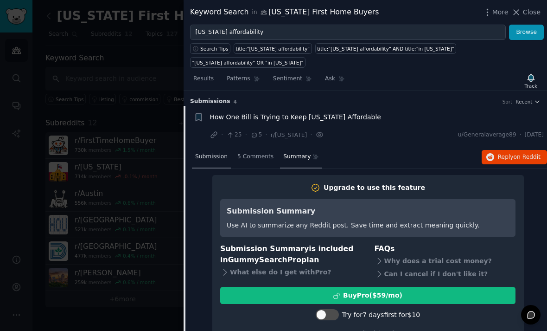
click at [211, 153] on span "Submission" at bounding box center [211, 157] width 32 height 8
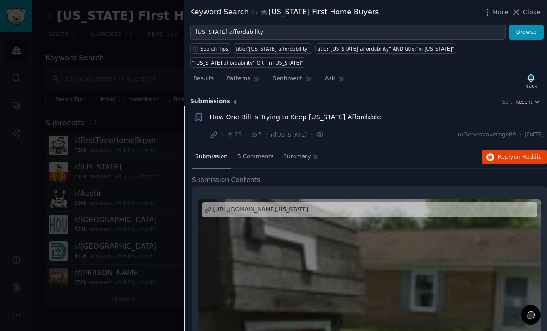
click at [256, 112] on div "How One Bill is Trying to Keep [US_STATE] Affordable · 25 · 5 · r/[US_STATE] · …" at bounding box center [377, 126] width 334 height 28
click at [260, 112] on span "How One Bill is Trying to Keep [US_STATE] Affordable" at bounding box center [295, 117] width 171 height 10
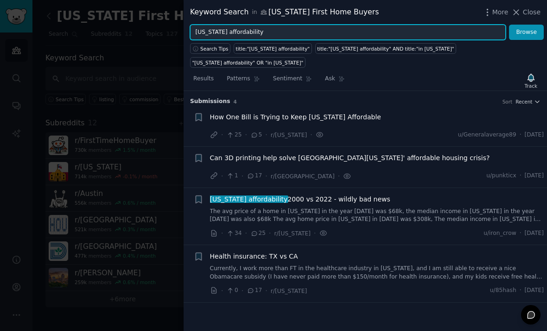
click at [237, 36] on input "[US_STATE] affordability" at bounding box center [348, 33] width 316 height 16
type input "[US_STATE] DPA"
click at [527, 32] on button "Browse" at bounding box center [526, 33] width 35 height 16
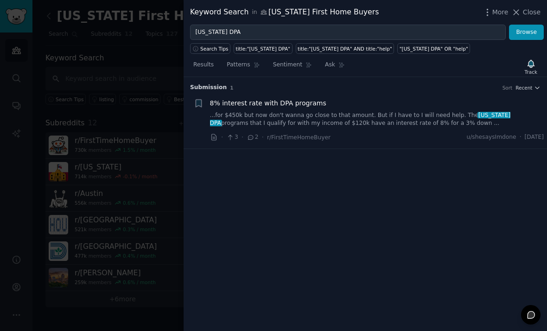
click at [274, 110] on div "8% interest rate with DPA programs ...for $450k but now don't wanna go close to…" at bounding box center [377, 112] width 334 height 29
click at [277, 118] on link "...for $450k but now don't wanna go close to that amount. But if I have to I wi…" at bounding box center [377, 119] width 334 height 16
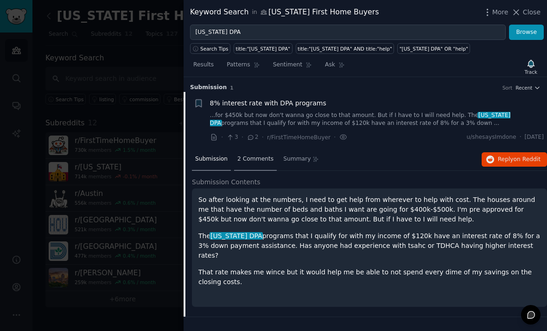
click at [269, 161] on span "2 Comments" at bounding box center [255, 159] width 36 height 8
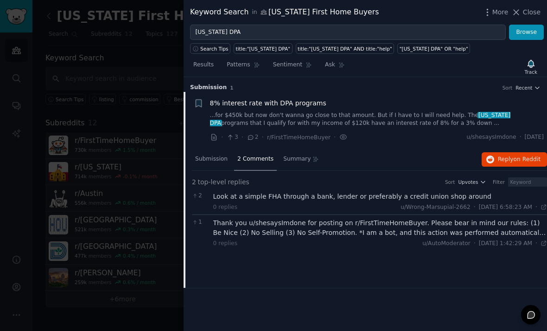
click at [277, 198] on html "Audiences Search Conversations AI Reports Help Account More [US_STATE] First Ho…" at bounding box center [273, 165] width 547 height 331
click at [277, 198] on div "Look at a simple FHA through a bank, lender or preferably a credit union shop a…" at bounding box center [380, 197] width 334 height 10
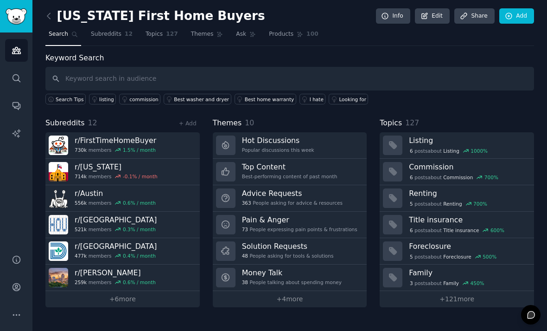
scroll to position [7, 0]
click at [128, 79] on input "text" at bounding box center [289, 79] width 489 height 24
type input "[US_STATE] DPA"
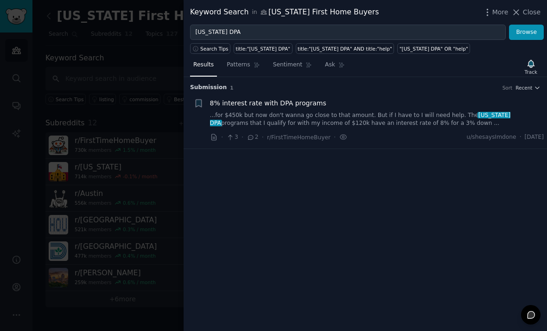
click at [263, 124] on link "...for $450k but now don't wanna go close to that amount. But if I have to I wi…" at bounding box center [377, 119] width 334 height 16
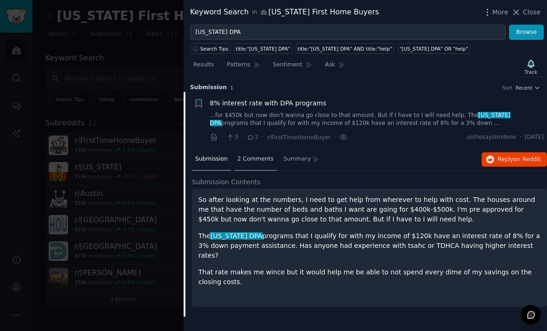
click at [263, 152] on div "2 Comments" at bounding box center [255, 159] width 43 height 22
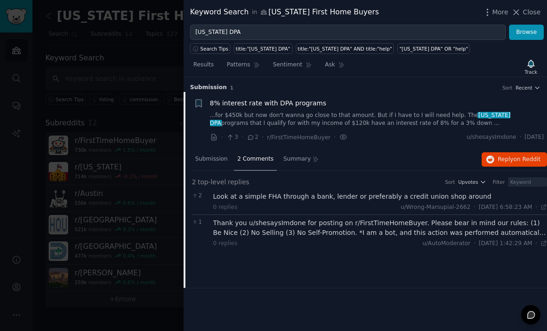
click at [291, 200] on div "Look at a simple FHA through a bank, lender or preferably a credit union shop a…" at bounding box center [380, 197] width 334 height 10
click at [295, 194] on div "Look at a simple FHA through a bank, lender or preferably a credit union shop a…" at bounding box center [380, 197] width 334 height 10
click at [308, 232] on div "Thank you u/shesaysImdone for posting on r/FirstTimeHomeBuyer. Please bear in m…" at bounding box center [380, 227] width 334 height 19
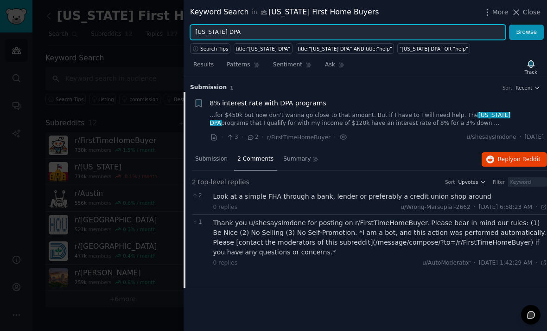
drag, startPoint x: 212, startPoint y: 34, endPoint x: 192, endPoint y: 35, distance: 20.4
click at [192, 35] on input "[US_STATE] DPA" at bounding box center [348, 33] width 316 height 16
click at [527, 32] on button "Browse" at bounding box center [526, 33] width 35 height 16
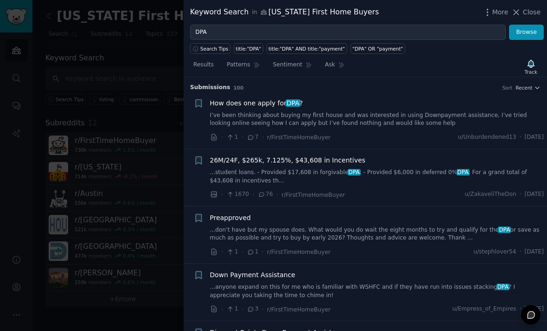
click at [284, 118] on link "I’ve been thinking about buying my first house and was interested in using Down…" at bounding box center [377, 119] width 334 height 16
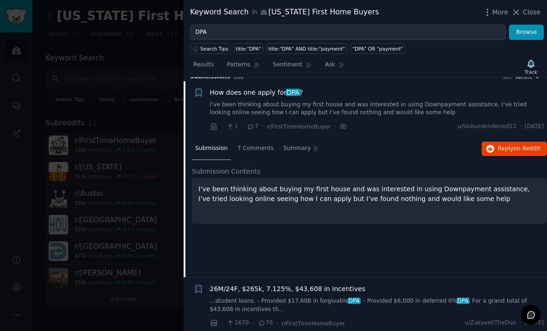
scroll to position [14, 0]
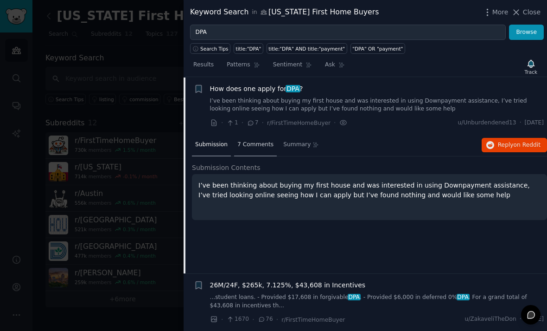
click at [249, 146] on span "7 Comments" at bounding box center [255, 145] width 36 height 8
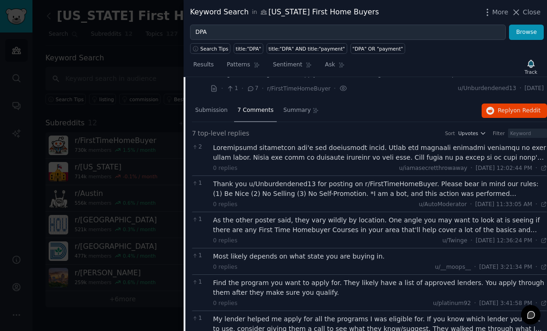
scroll to position [49, 0]
click at [310, 162] on div "0 replies u/iamasecretthrowaway · [DATE] 12:02:44 PM Fri 9/19/2025 ·" at bounding box center [380, 157] width 334 height 29
click at [310, 157] on div at bounding box center [380, 152] width 334 height 19
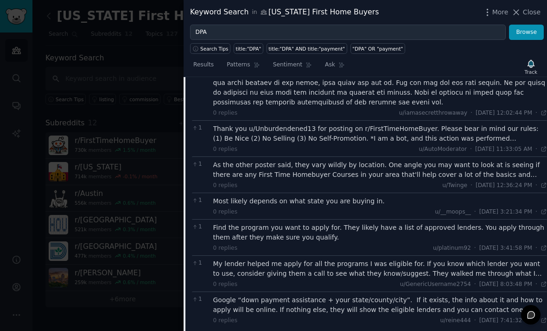
scroll to position [231, 0]
click at [322, 168] on div "As the other poster said, they vary wildly by location. One angle you may want …" at bounding box center [380, 169] width 334 height 19
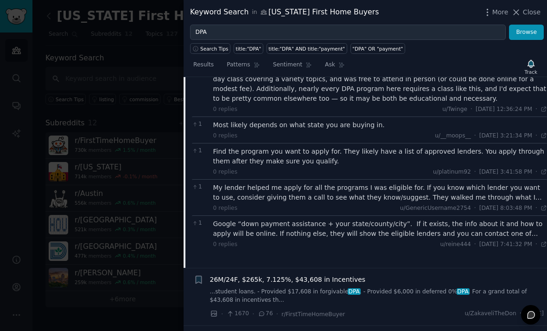
scroll to position [346, 0]
click at [322, 168] on div "0 replies u/platinum92 · [DATE] 3:41:58 PM Fri 9/19/2025 ·" at bounding box center [380, 172] width 334 height 8
click at [320, 150] on div "Find the program you want to apply for. They likely have a list of approved len…" at bounding box center [380, 156] width 334 height 19
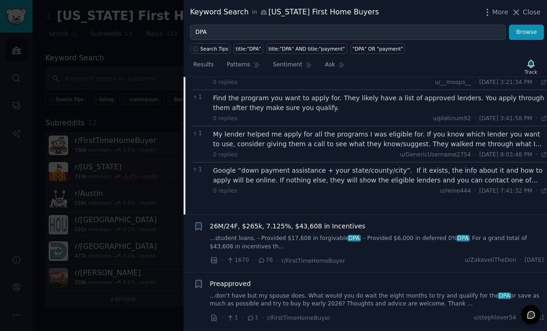
scroll to position [399, 0]
click at [324, 186] on div "0 replies u/reine444 · [DATE] 7:41:32 PM Tue 9/23/2025 ·" at bounding box center [380, 190] width 334 height 8
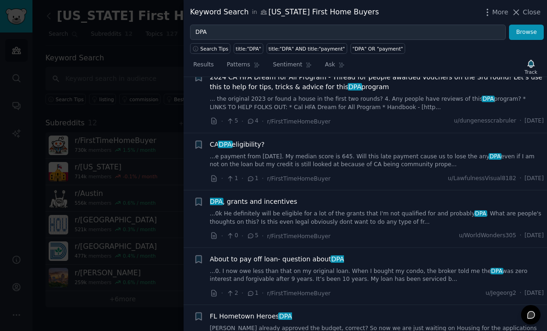
scroll to position [1006, 0]
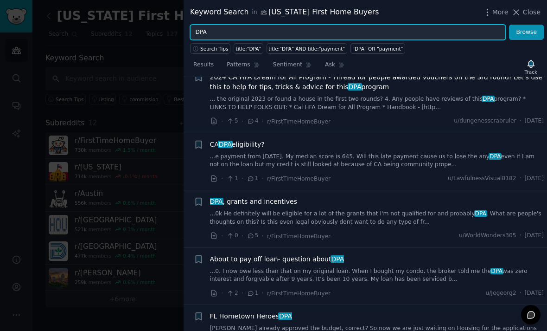
click at [194, 33] on input "DPA" at bounding box center [348, 33] width 316 height 16
click at [527, 32] on button "Browse" at bounding box center [526, 33] width 35 height 16
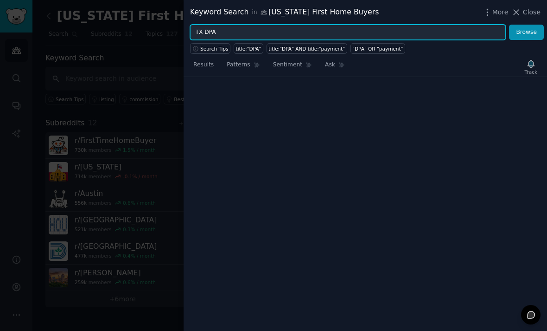
click at [527, 32] on button "Browse" at bounding box center [526, 33] width 35 height 16
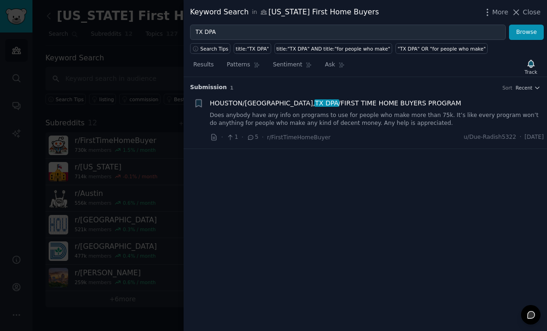
click at [299, 108] on div "[GEOGRAPHIC_DATA]/[GEOGRAPHIC_DATA], [GEOGRAPHIC_DATA] DPA /FIRST TIME HOME BUY…" at bounding box center [377, 112] width 334 height 29
click at [302, 115] on link "Does anybody have any info on programs to use for people who make more than 75k…" at bounding box center [377, 119] width 334 height 16
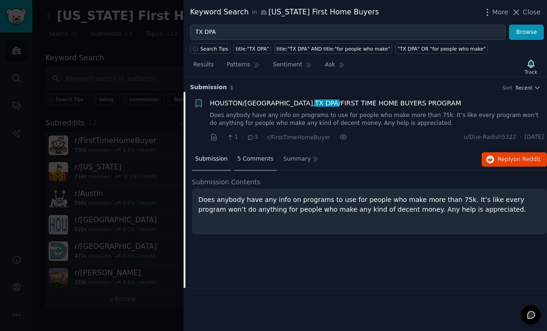
click at [264, 160] on span "5 Comments" at bounding box center [255, 159] width 36 height 8
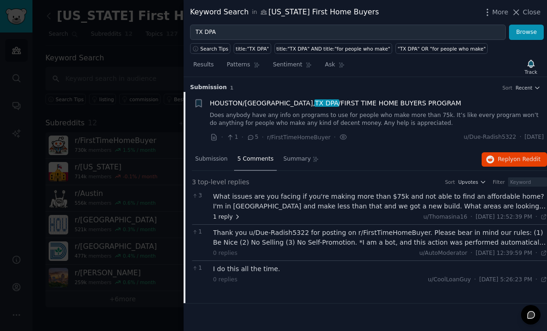
click at [235, 213] on span "1 reply" at bounding box center [227, 217] width 28 height 8
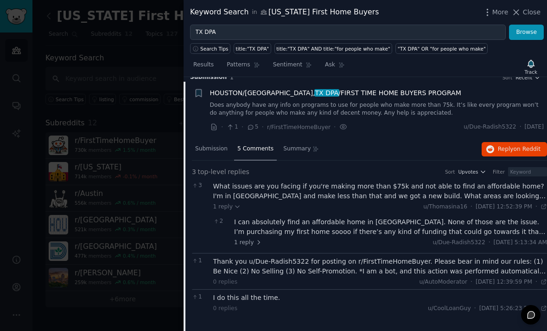
scroll to position [10, 0]
click at [422, 234] on div "I can absolutely find an affordable home in [GEOGRAPHIC_DATA]. None of those ar…" at bounding box center [390, 227] width 313 height 19
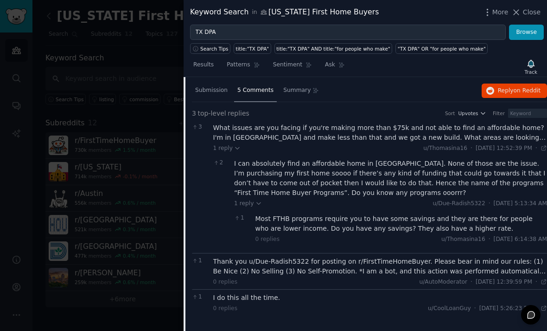
scroll to position [68, 0]
click at [407, 269] on div "Thank you u/Due-Radish5322 for posting on r/FirstTimeHomeBuyer. Please bear in …" at bounding box center [380, 266] width 334 height 19
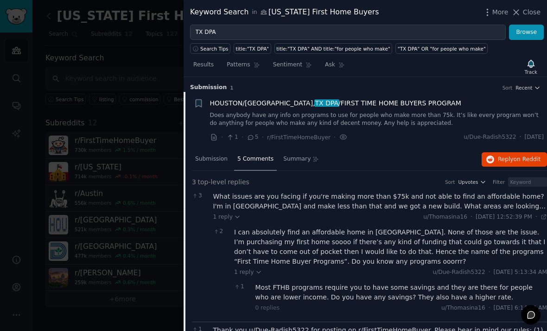
scroll to position [0, 0]
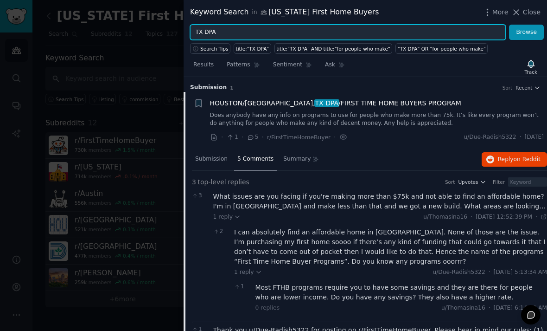
drag, startPoint x: 205, startPoint y: 31, endPoint x: 195, endPoint y: 32, distance: 9.9
click at [195, 32] on input "TX DPA" at bounding box center [348, 33] width 316 height 16
type input "DPA"
click at [527, 32] on button "Browse" at bounding box center [526, 33] width 35 height 16
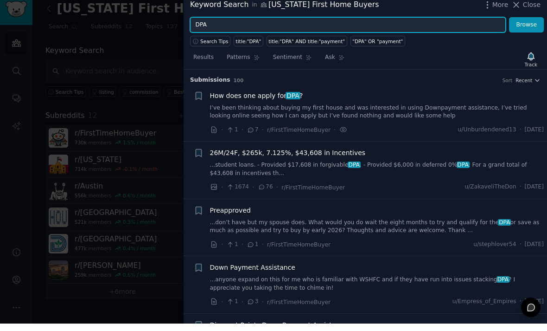
scroll to position [7, 0]
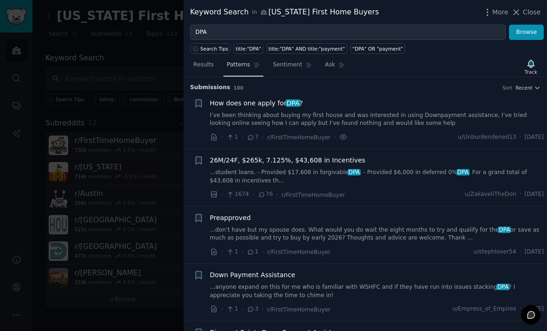
click at [245, 66] on span "Patterns" at bounding box center [238, 65] width 23 height 8
